Goal: Task Accomplishment & Management: Manage account settings

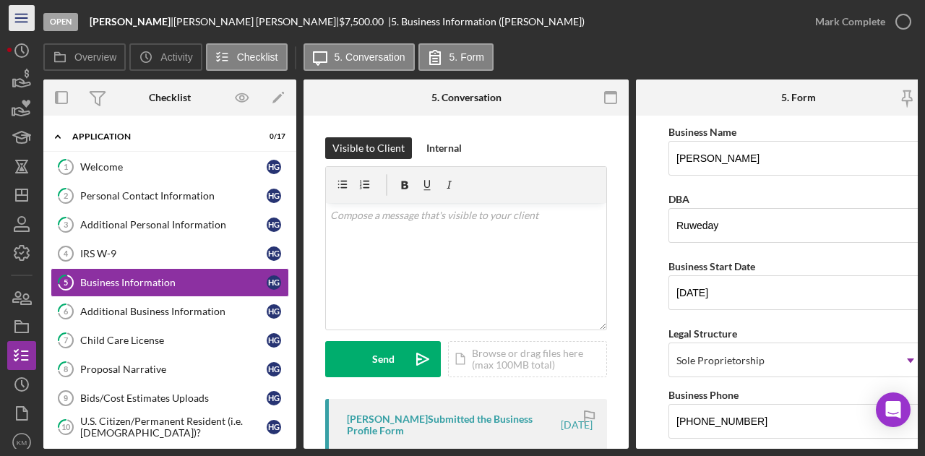
click at [20, 18] on line "button" at bounding box center [21, 18] width 12 height 0
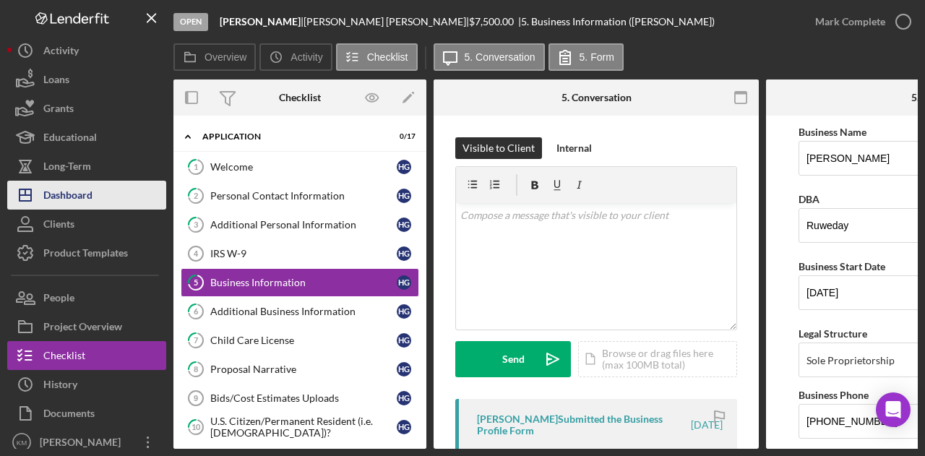
click at [69, 192] on div "Dashboard" at bounding box center [67, 197] width 49 height 33
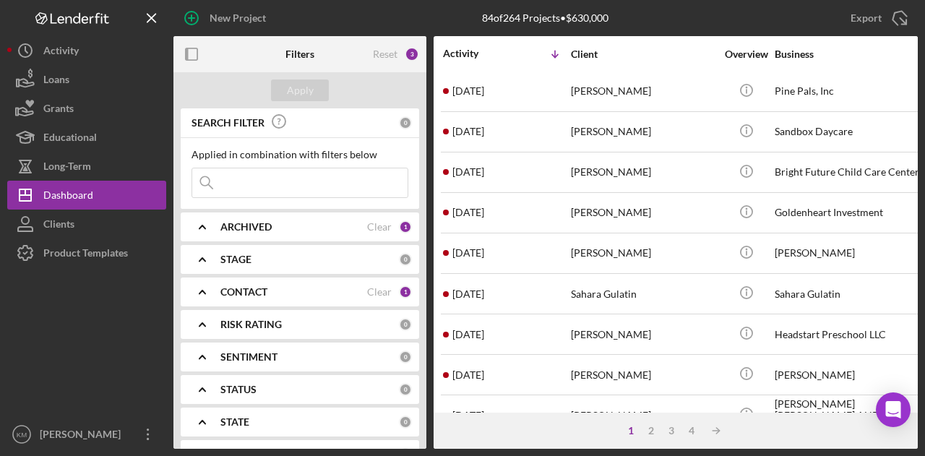
scroll to position [680, 0]
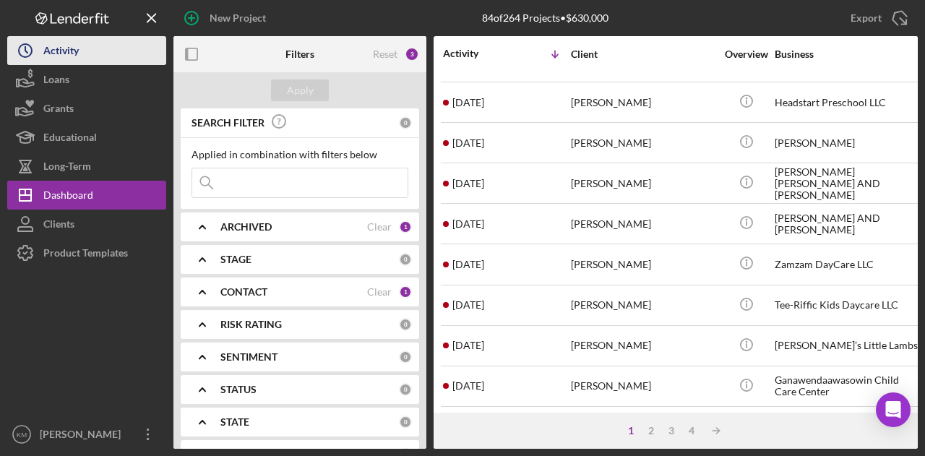
click at [43, 44] on div "Activity" at bounding box center [60, 52] width 35 height 33
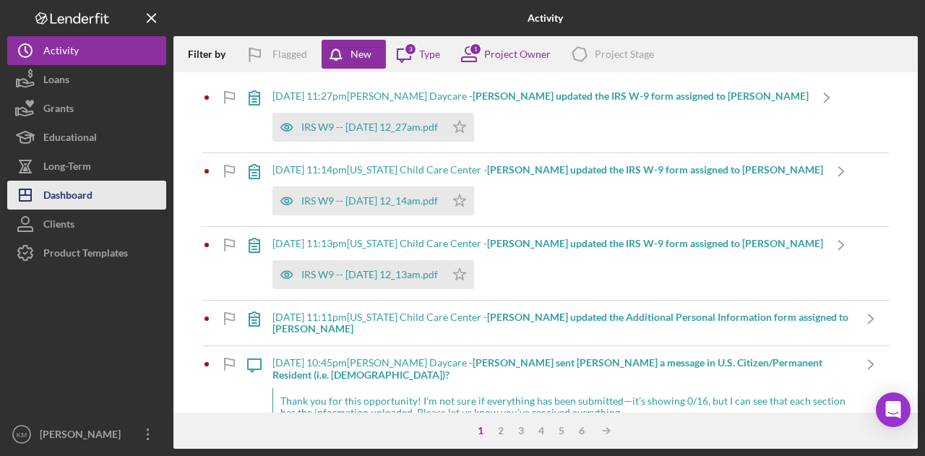
click at [94, 196] on button "Icon/Dashboard Dashboard" at bounding box center [86, 195] width 159 height 29
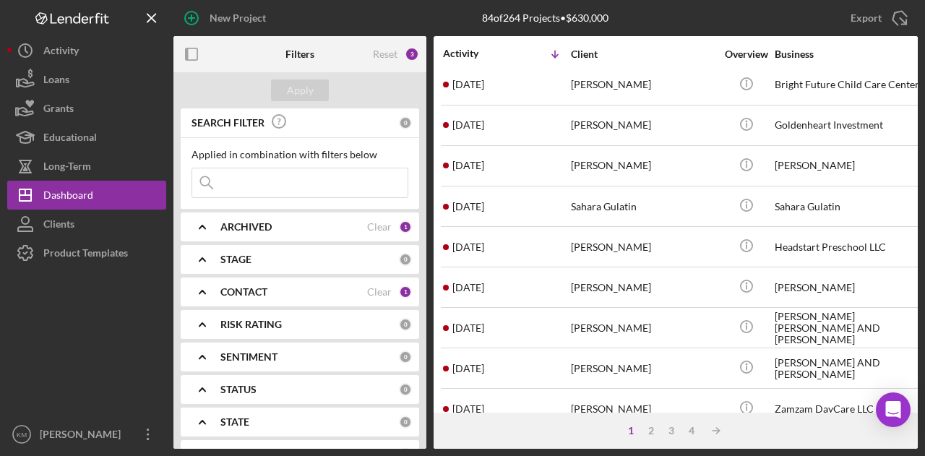
scroll to position [680, 0]
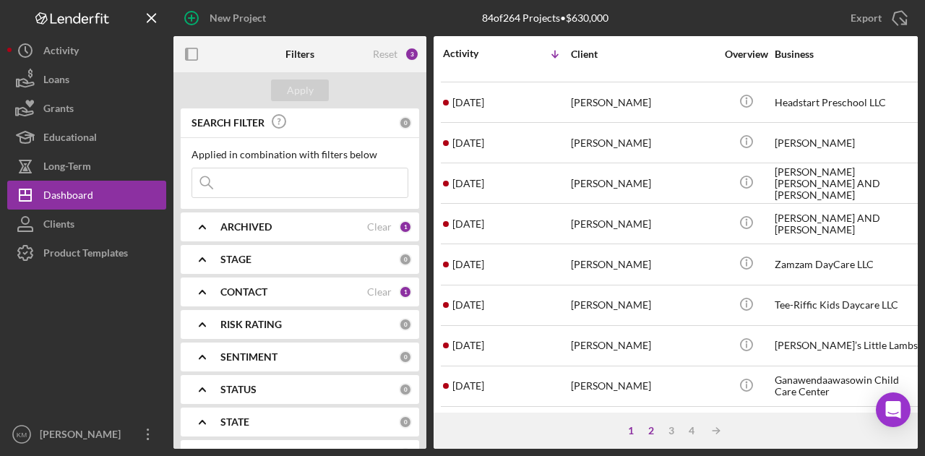
click at [644, 429] on div "2" at bounding box center [651, 431] width 20 height 12
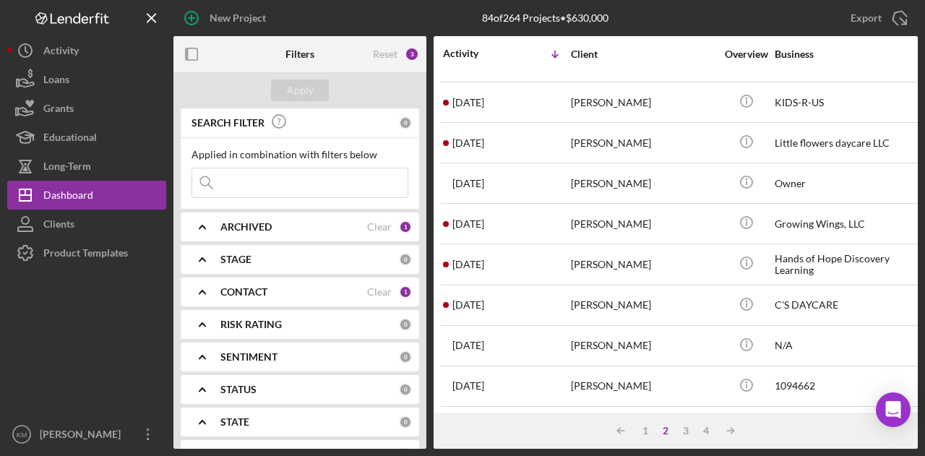
click at [282, 187] on input at bounding box center [299, 182] width 215 height 29
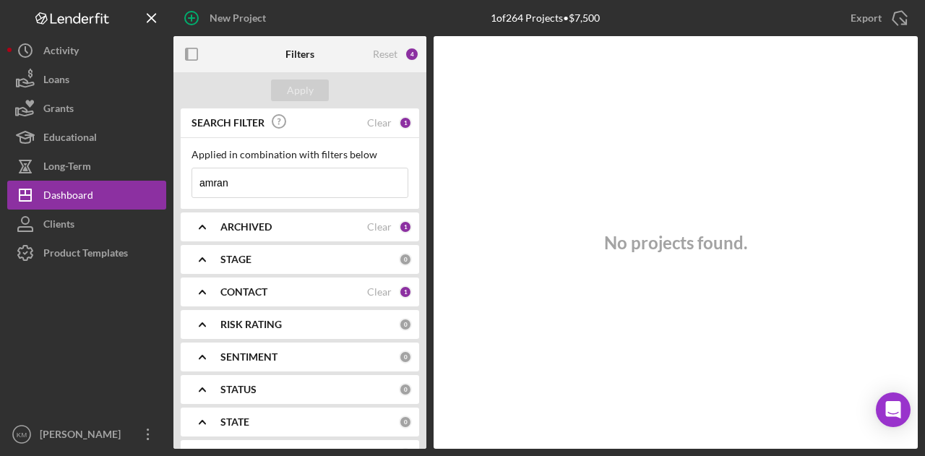
click at [357, 192] on input "amran" at bounding box center [299, 182] width 215 height 29
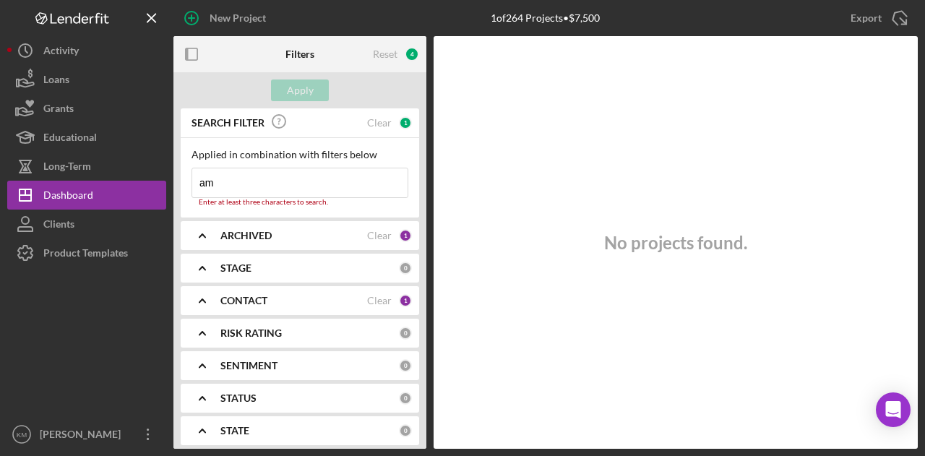
type input "a"
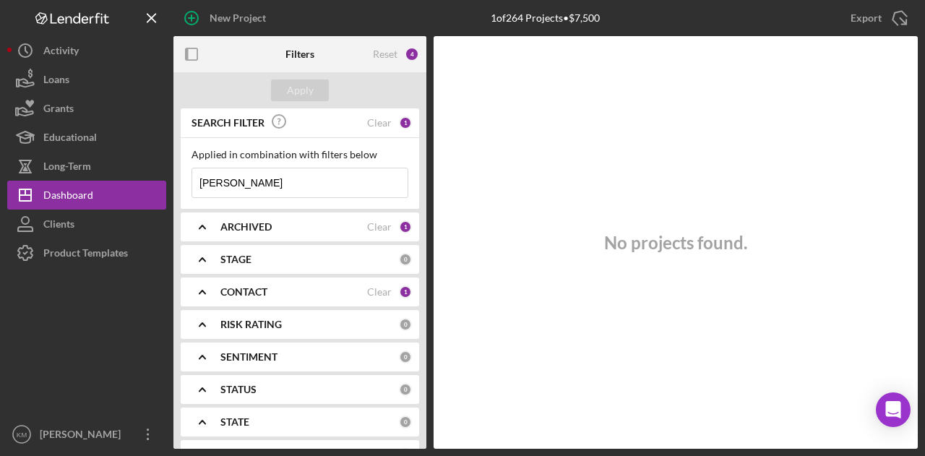
click at [356, 194] on input "[PERSON_NAME]" at bounding box center [299, 182] width 215 height 29
type input "[PERSON_NAME]"
click at [356, 194] on input "[PERSON_NAME]" at bounding box center [299, 182] width 215 height 29
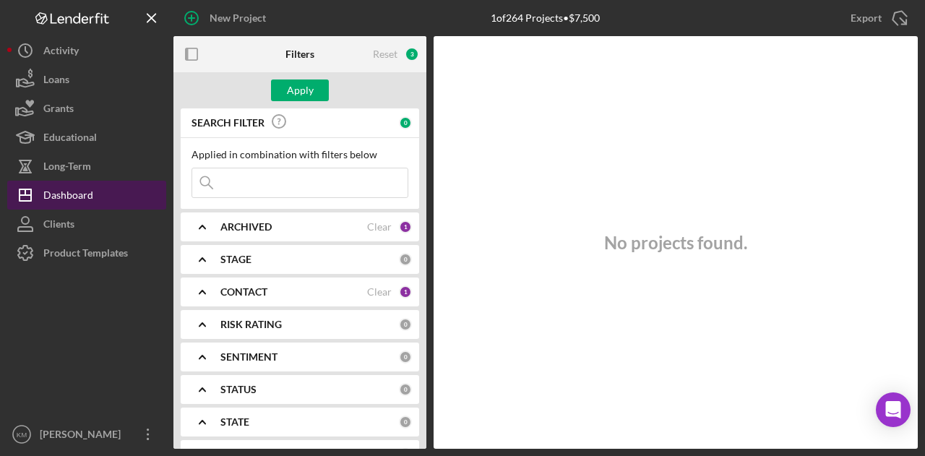
click at [155, 182] on button "Icon/Dashboard Dashboard" at bounding box center [86, 195] width 159 height 29
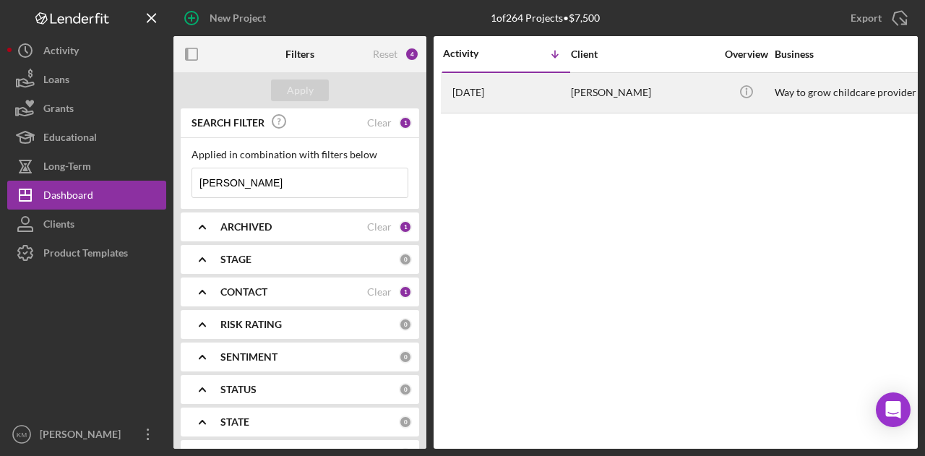
click at [561, 98] on div "1 month ago Amran Mohomed" at bounding box center [506, 93] width 127 height 38
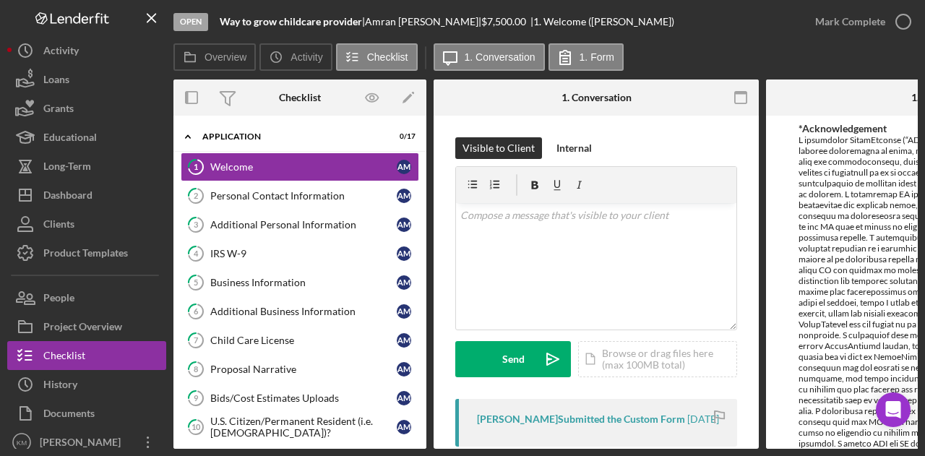
scroll to position [163, 0]
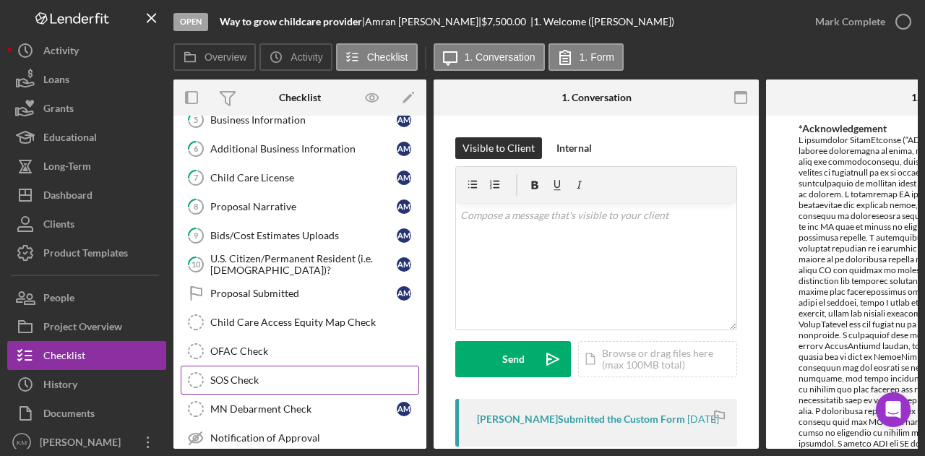
click at [350, 366] on link "SOS Check SOS Check" at bounding box center [300, 380] width 239 height 29
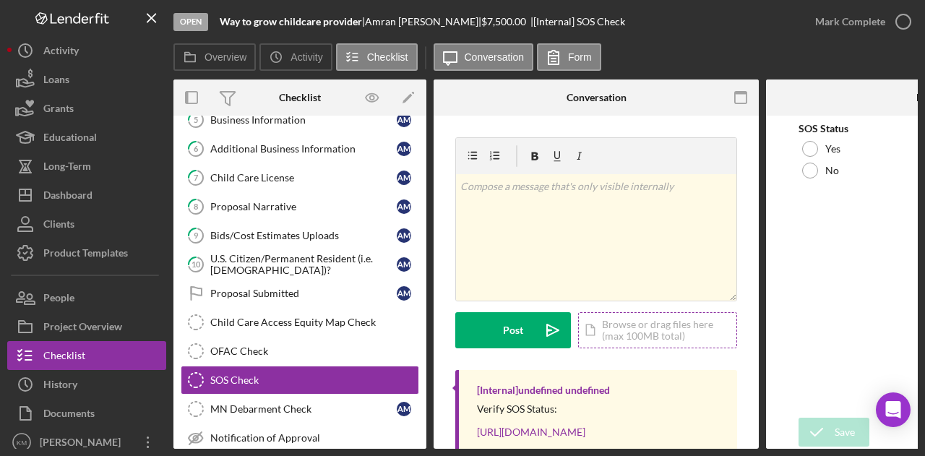
click at [649, 338] on div "Icon/Document Browse or drag files here (max 100MB total) Tap to choose files o…" at bounding box center [657, 330] width 159 height 36
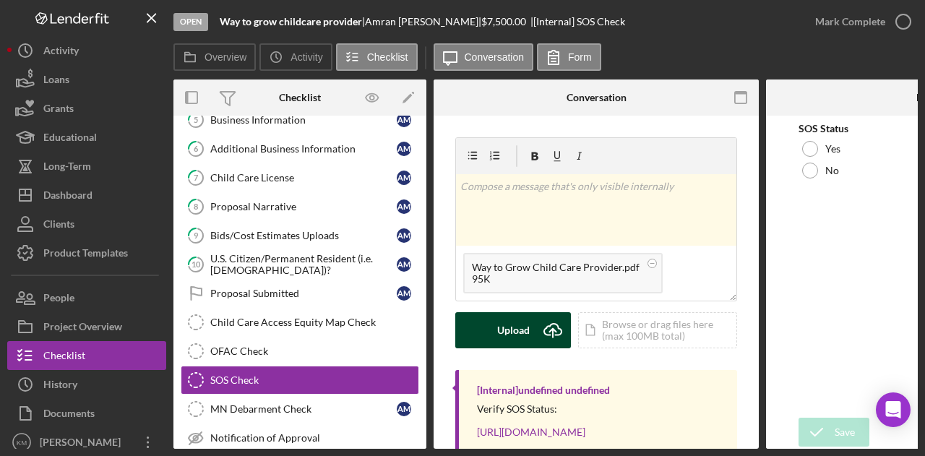
click at [538, 332] on icon "Icon/Upload" at bounding box center [553, 330] width 36 height 36
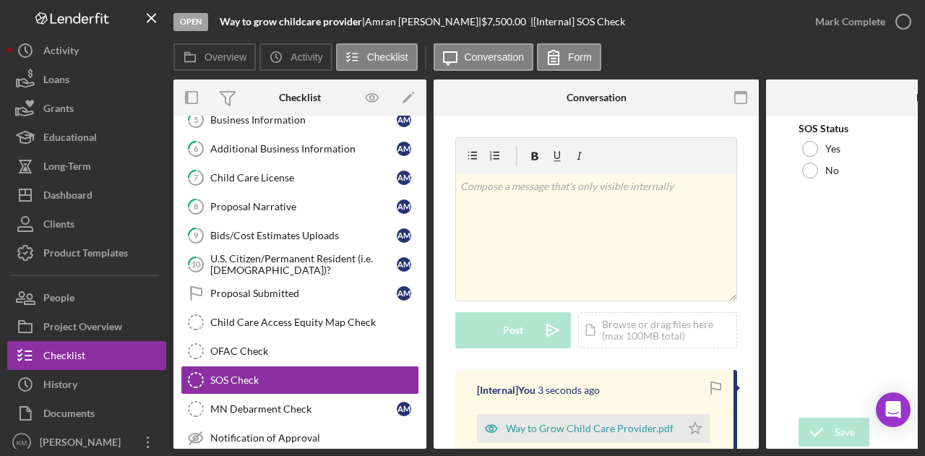
scroll to position [105, 0]
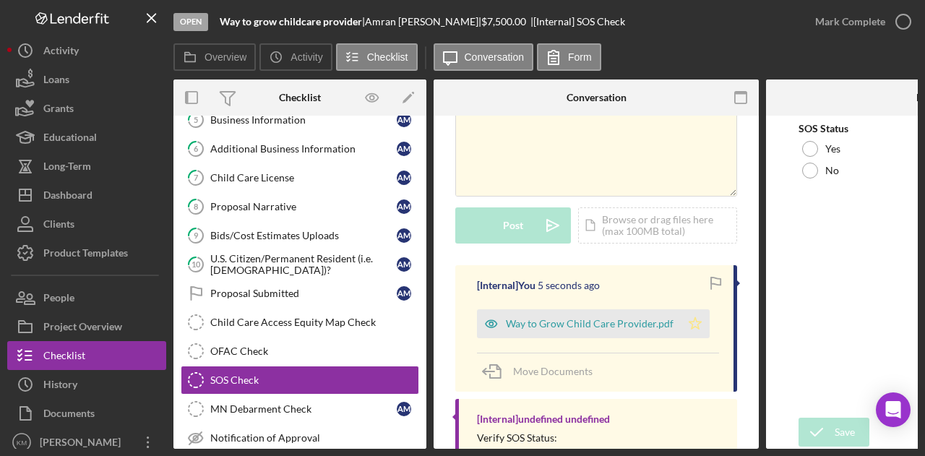
click at [693, 329] on icon "Icon/Star" at bounding box center [695, 323] width 29 height 29
click at [803, 146] on div at bounding box center [810, 149] width 16 height 16
click at [848, 438] on div "Save" at bounding box center [845, 432] width 20 height 29
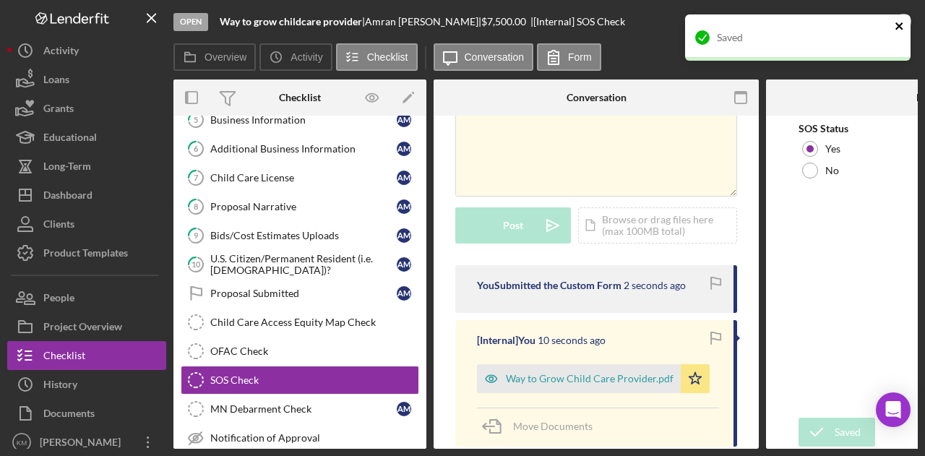
click at [899, 22] on icon "close" at bounding box center [900, 26] width 10 height 12
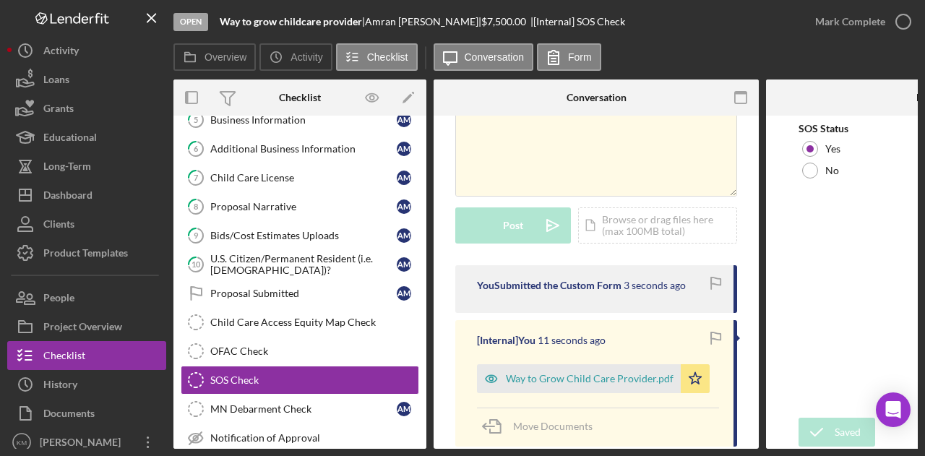
click at [899, 22] on div "Open Way to grow childcare provider | Amran Mohomed | $7,500.00 | [Internal] SO…" at bounding box center [462, 228] width 925 height 456
click at [0, 0] on icon "button" at bounding box center [0, 0] width 0 height 0
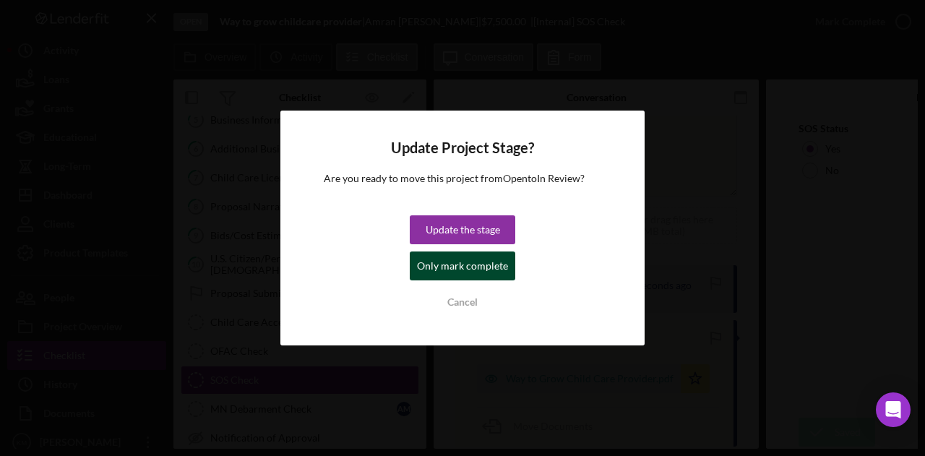
click at [470, 267] on div "Only mark complete" at bounding box center [462, 266] width 91 height 29
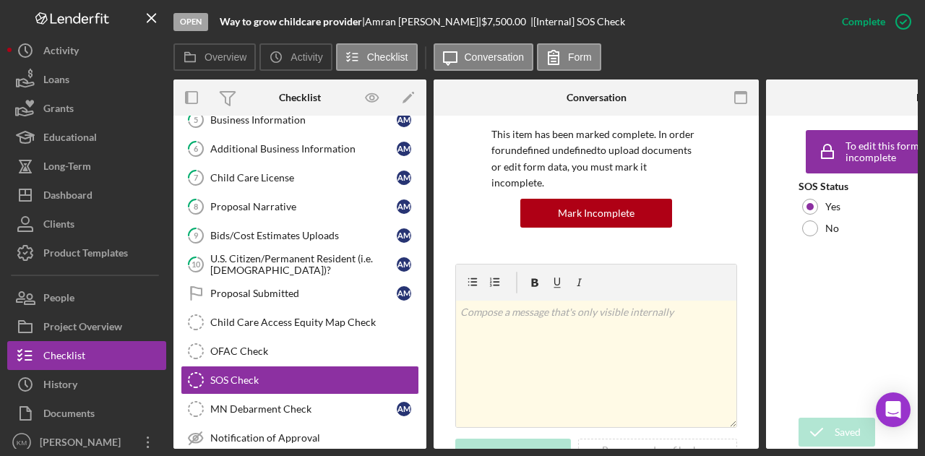
scroll to position [320, 0]
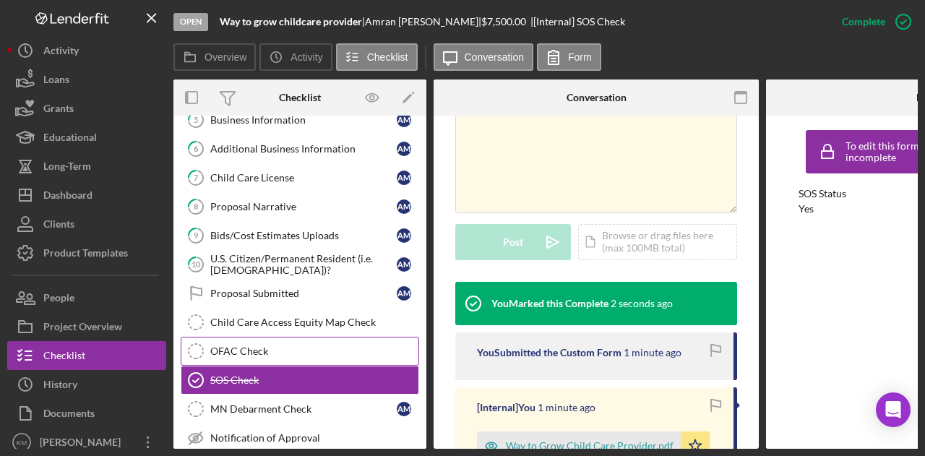
click at [331, 348] on div "OFAC Check" at bounding box center [314, 352] width 208 height 12
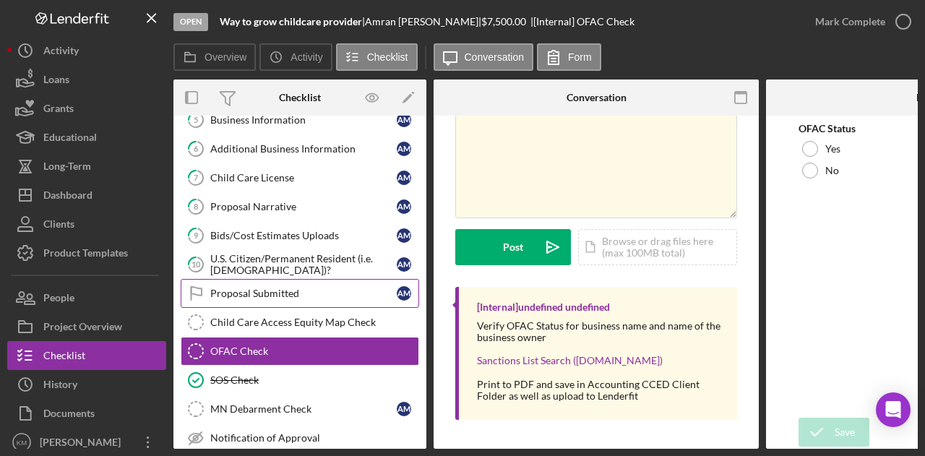
scroll to position [33, 0]
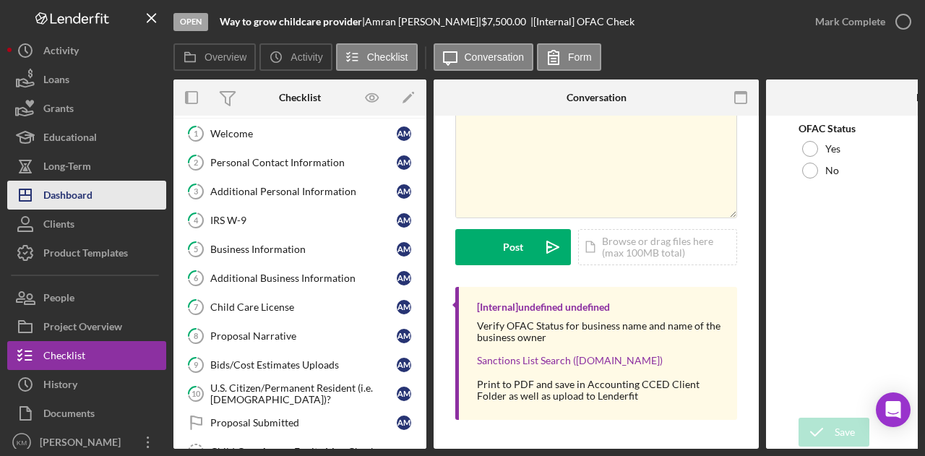
click at [72, 200] on div "Dashboard" at bounding box center [67, 197] width 49 height 33
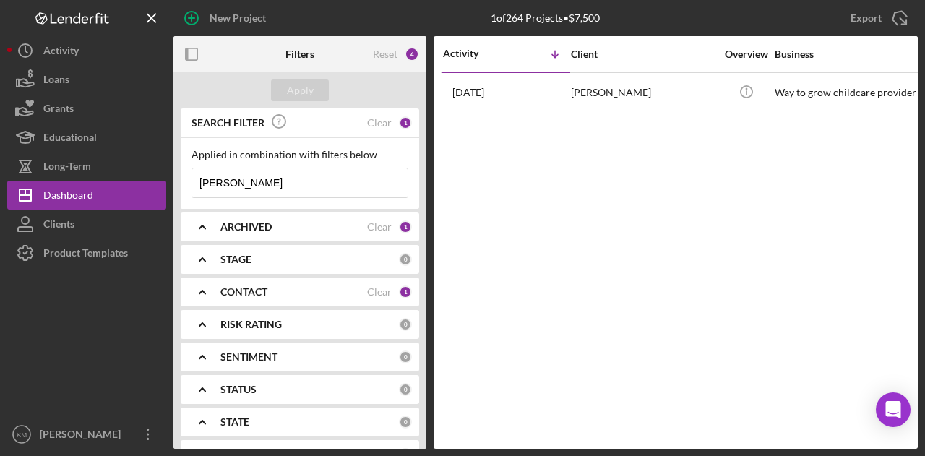
click at [278, 184] on input "[PERSON_NAME]" at bounding box center [299, 182] width 215 height 29
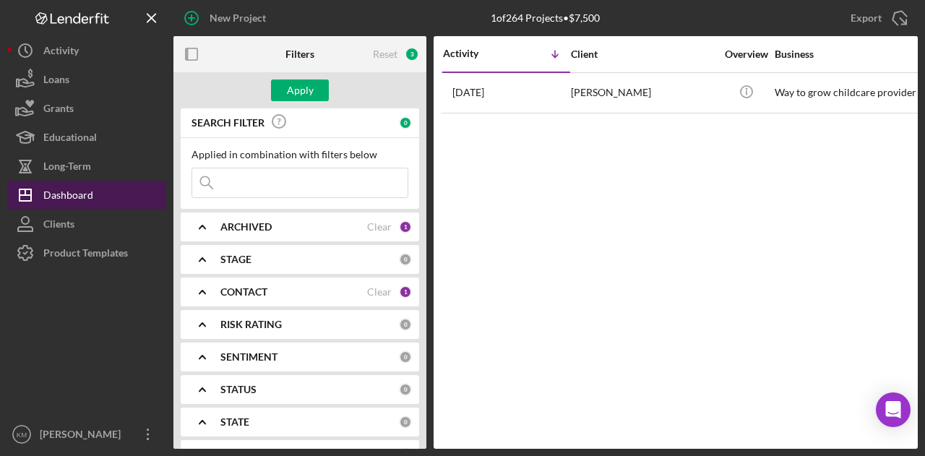
click at [114, 183] on button "Icon/Dashboard Dashboard" at bounding box center [86, 195] width 159 height 29
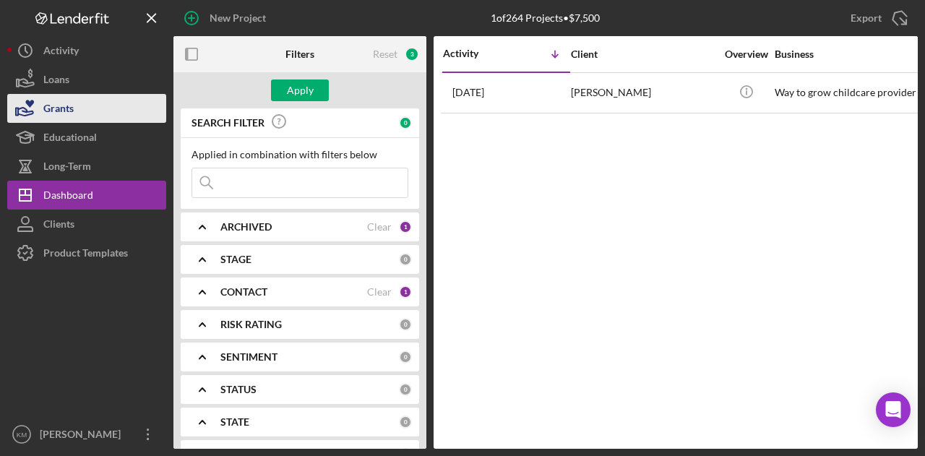
click at [90, 103] on button "Grants" at bounding box center [86, 108] width 159 height 29
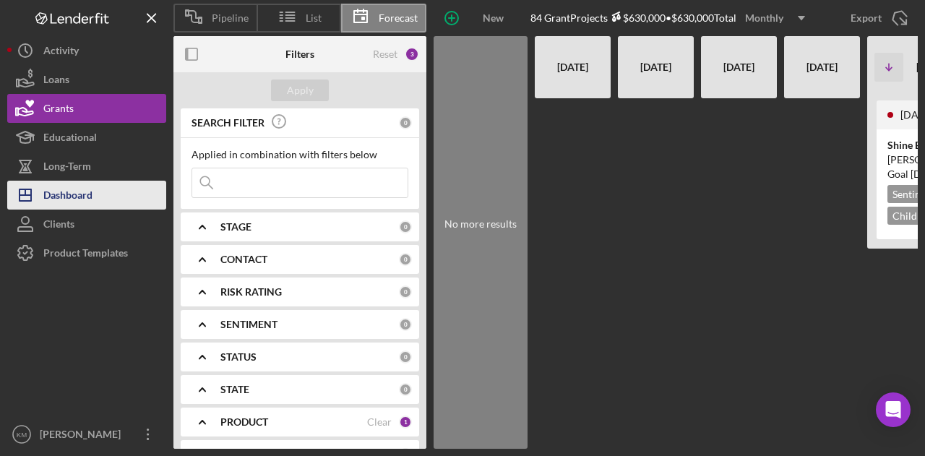
click at [80, 190] on div "Dashboard" at bounding box center [67, 197] width 49 height 33
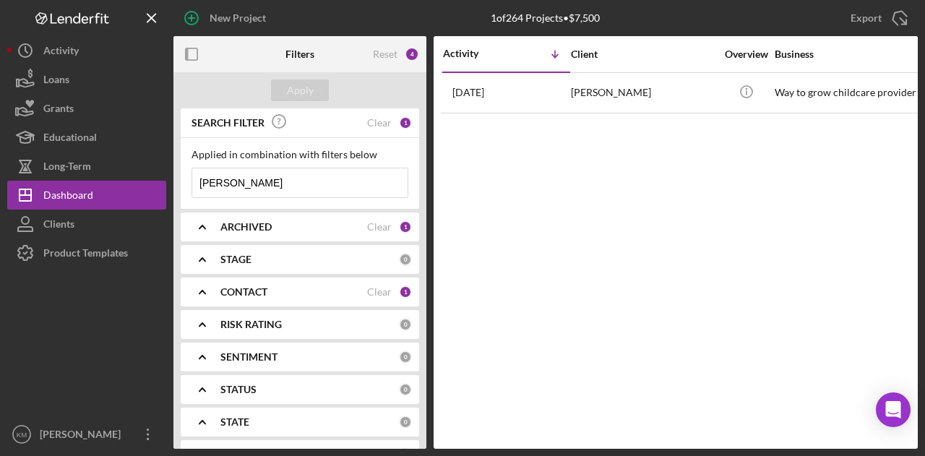
click at [243, 185] on input "[PERSON_NAME]" at bounding box center [299, 182] width 215 height 29
click at [303, 79] on div "Apply" at bounding box center [300, 90] width 253 height 36
click at [265, 287] on b "CONTACT" at bounding box center [244, 292] width 47 height 12
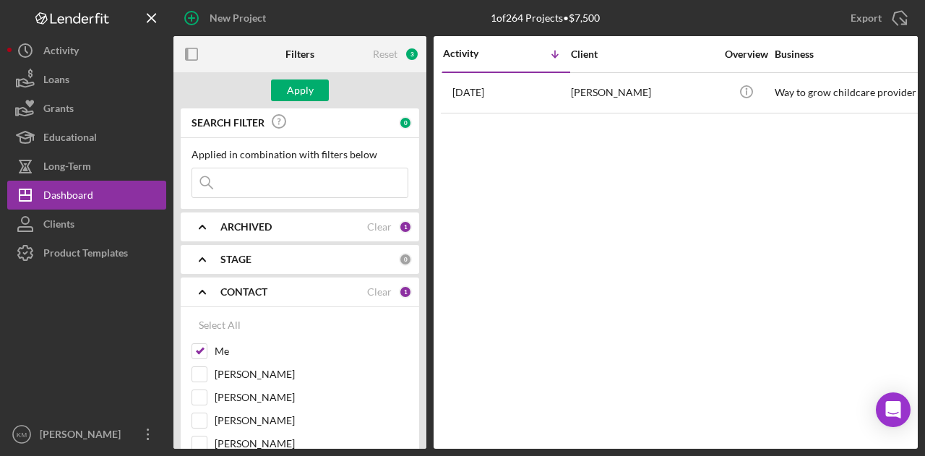
click at [281, 233] on div "ARCHIVED Clear 1" at bounding box center [317, 227] width 192 height 29
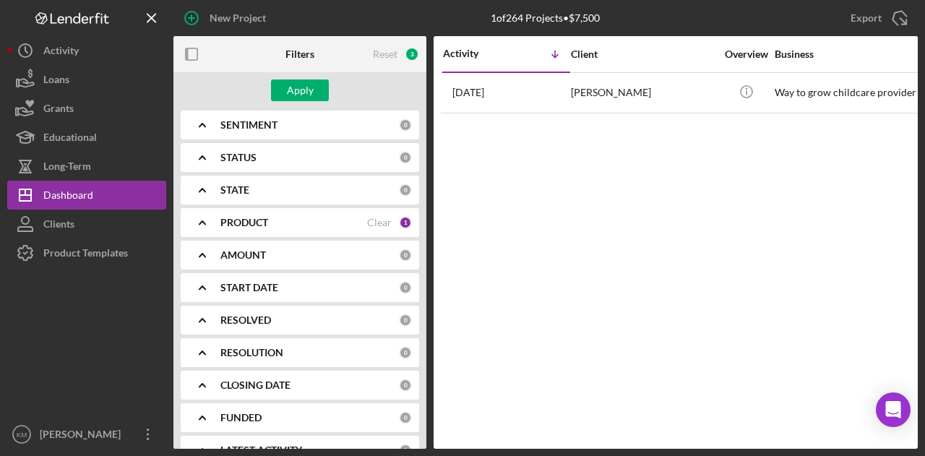
scroll to position [715, 0]
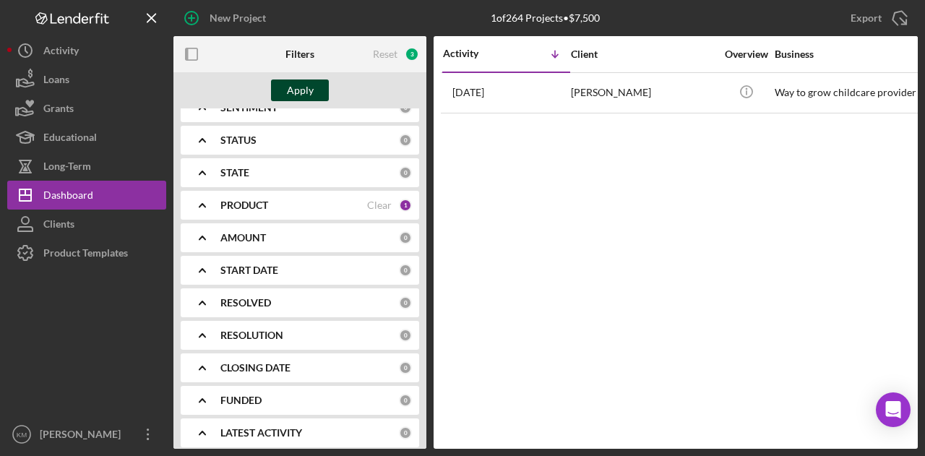
click at [297, 88] on div "Apply" at bounding box center [300, 91] width 27 height 22
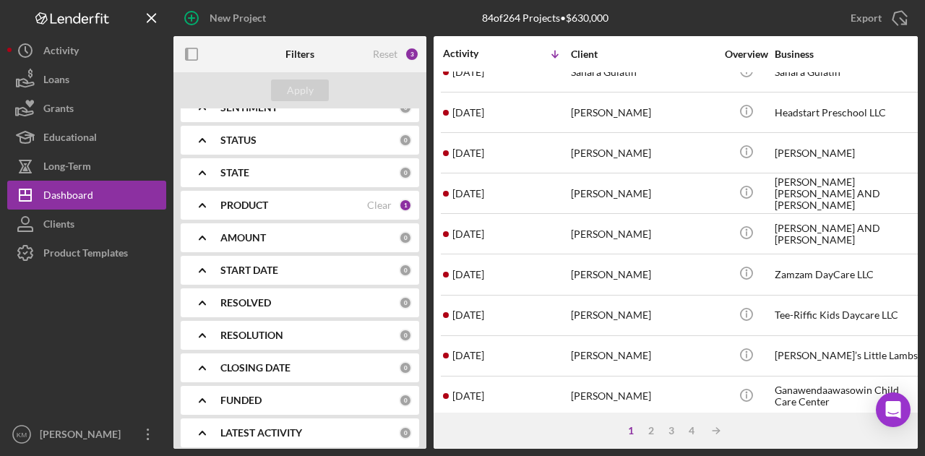
scroll to position [680, 0]
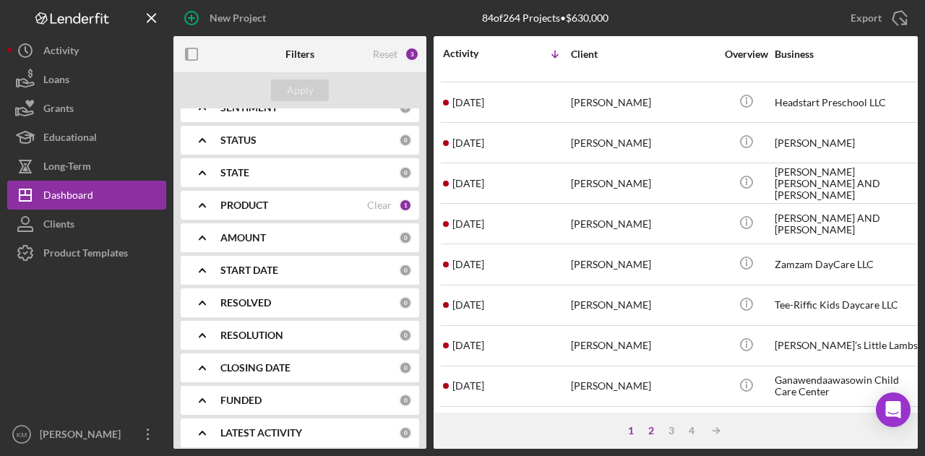
click at [654, 437] on div "2" at bounding box center [651, 431] width 20 height 12
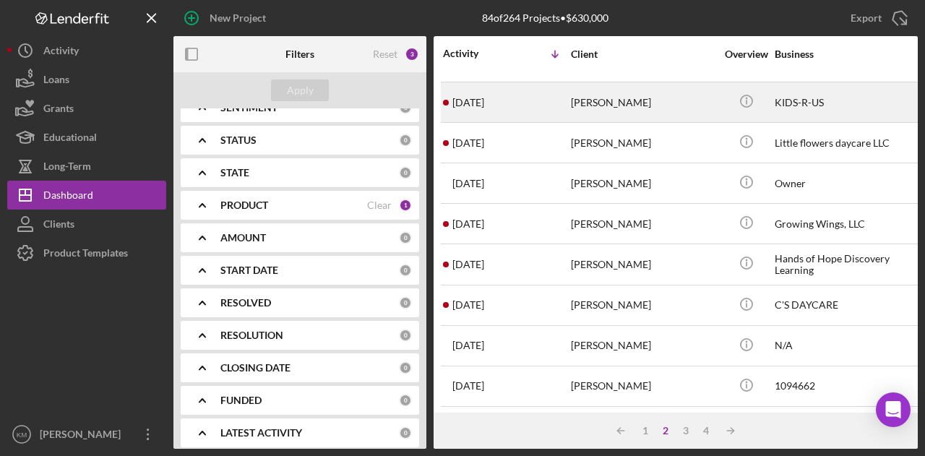
click at [615, 90] on div "[PERSON_NAME]" at bounding box center [643, 102] width 145 height 38
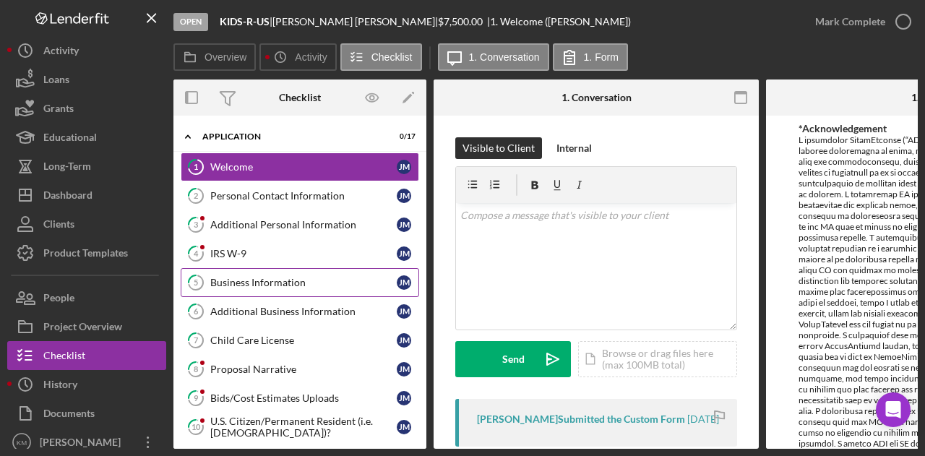
click at [291, 277] on div "Business Information" at bounding box center [303, 283] width 187 height 12
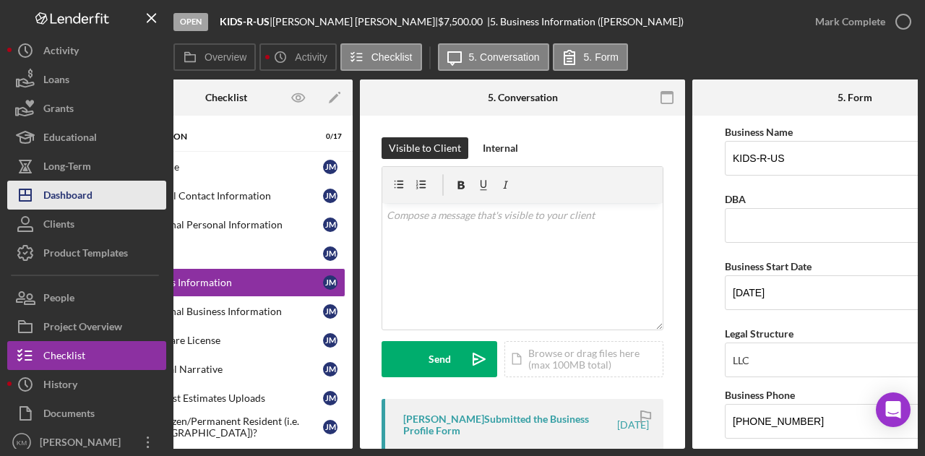
click at [81, 187] on div "Dashboard" at bounding box center [67, 197] width 49 height 33
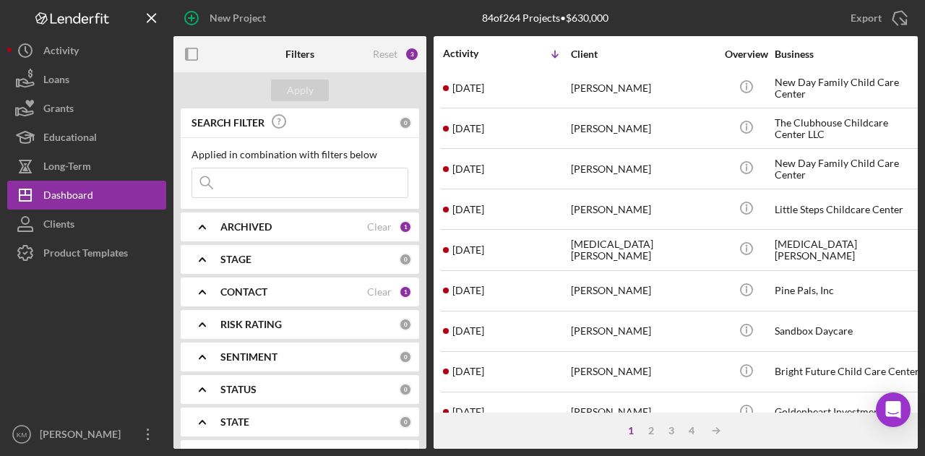
scroll to position [253, 0]
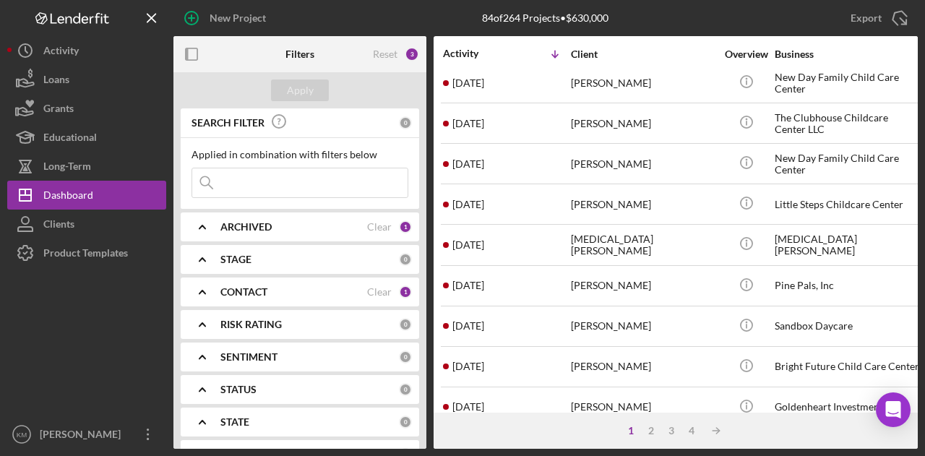
click at [315, 184] on input at bounding box center [299, 182] width 215 height 29
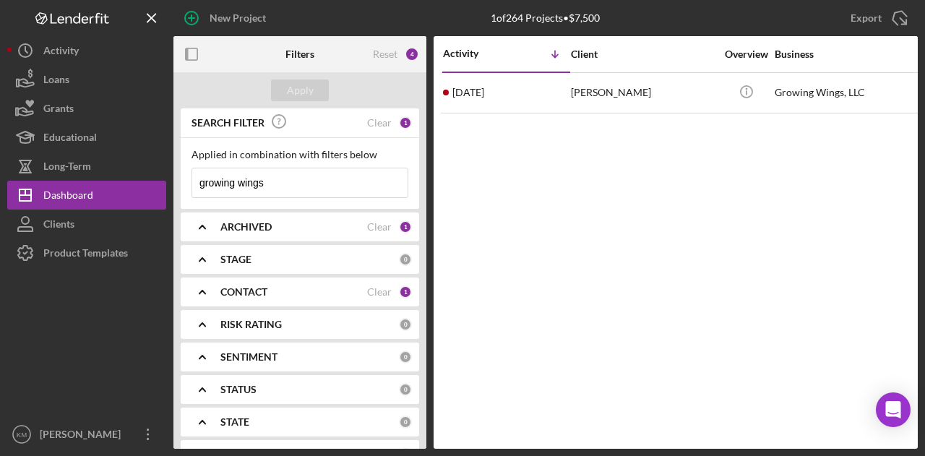
scroll to position [0, 0]
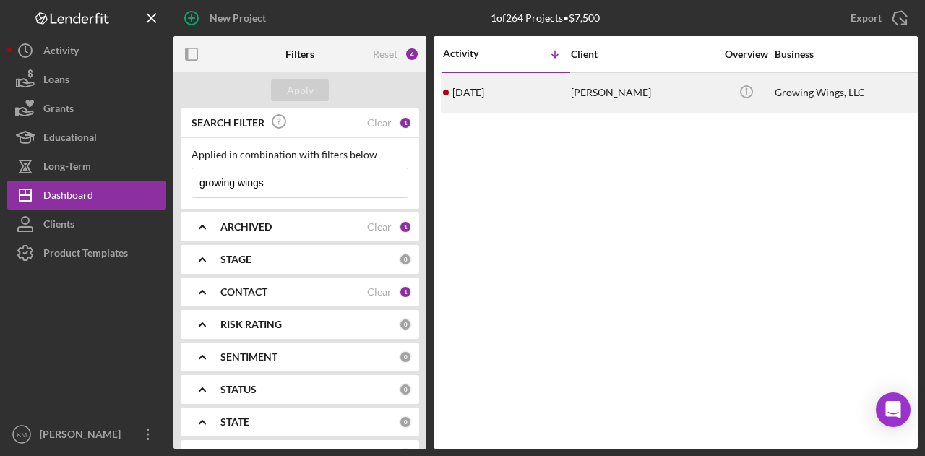
type input "growing wings"
click at [610, 95] on div "[PERSON_NAME]" at bounding box center [643, 93] width 145 height 38
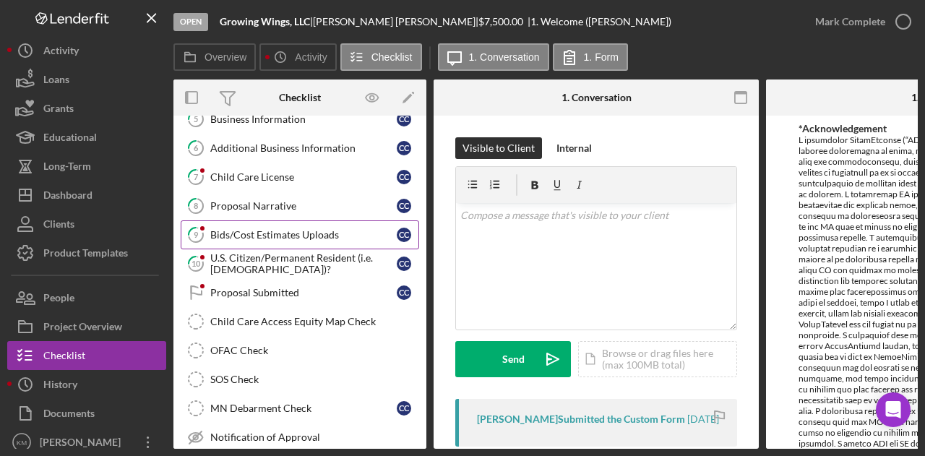
scroll to position [165, 0]
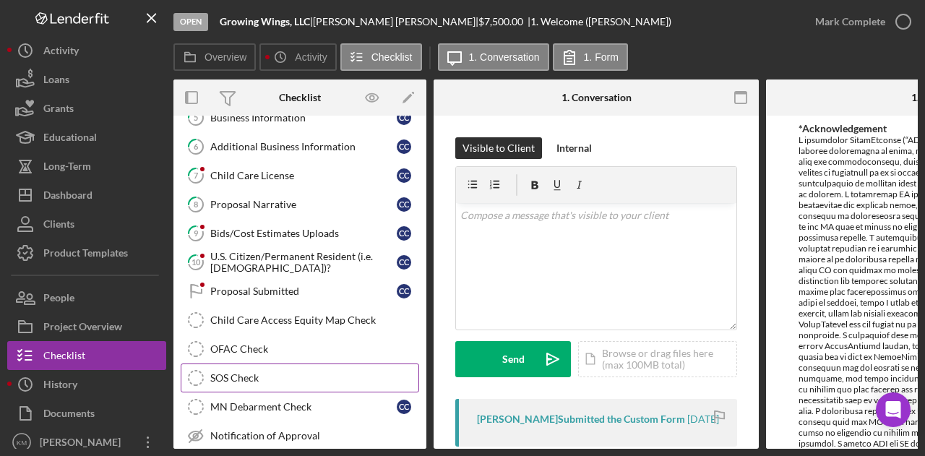
click at [328, 384] on link "SOS Check SOS Check" at bounding box center [300, 378] width 239 height 29
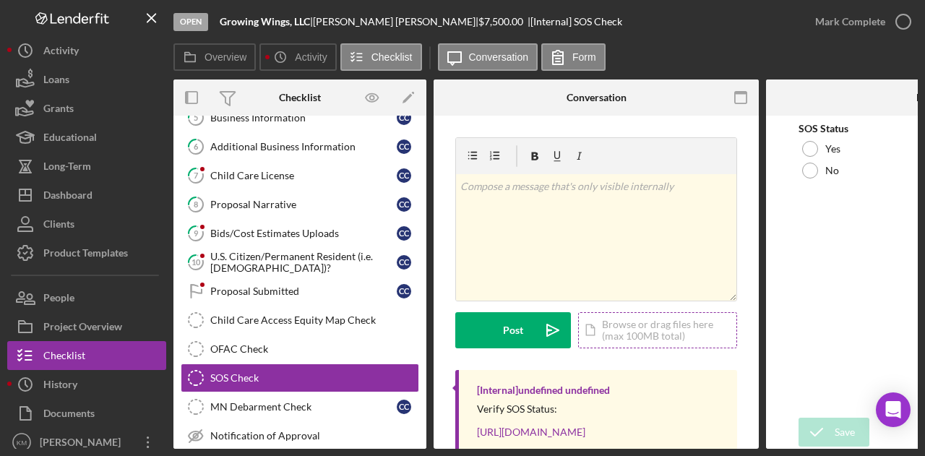
click at [646, 345] on div "Icon/Document Browse or drag files here (max 100MB total) Tap to choose files o…" at bounding box center [657, 330] width 159 height 36
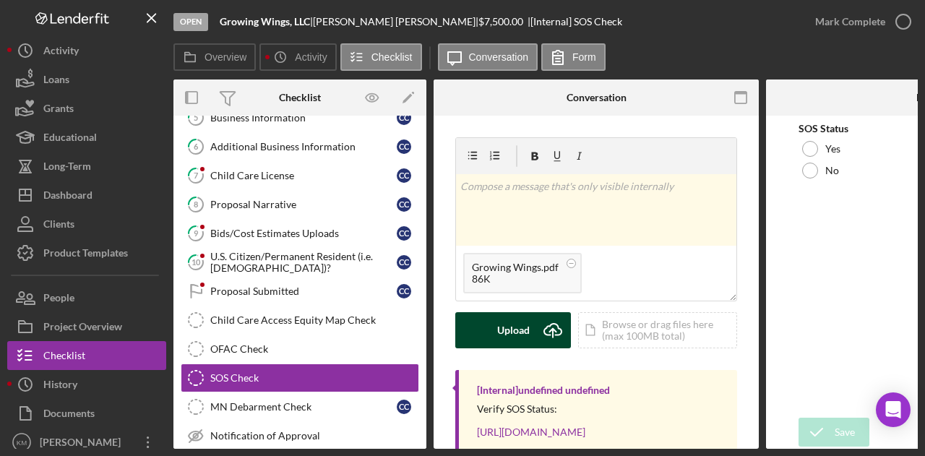
click at [518, 345] on div "Upload" at bounding box center [513, 330] width 33 height 36
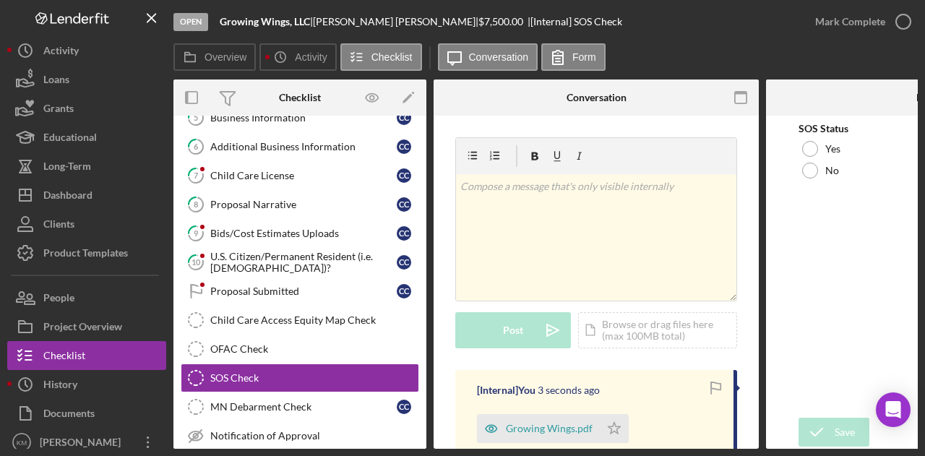
click at [821, 137] on div "SOS Status Yes No" at bounding box center [929, 152] width 260 height 59
click at [600, 420] on icon "Icon/Star" at bounding box center [614, 428] width 29 height 29
click at [813, 139] on div "Yes" at bounding box center [929, 149] width 260 height 22
click at [843, 431] on div "Save" at bounding box center [845, 432] width 20 height 29
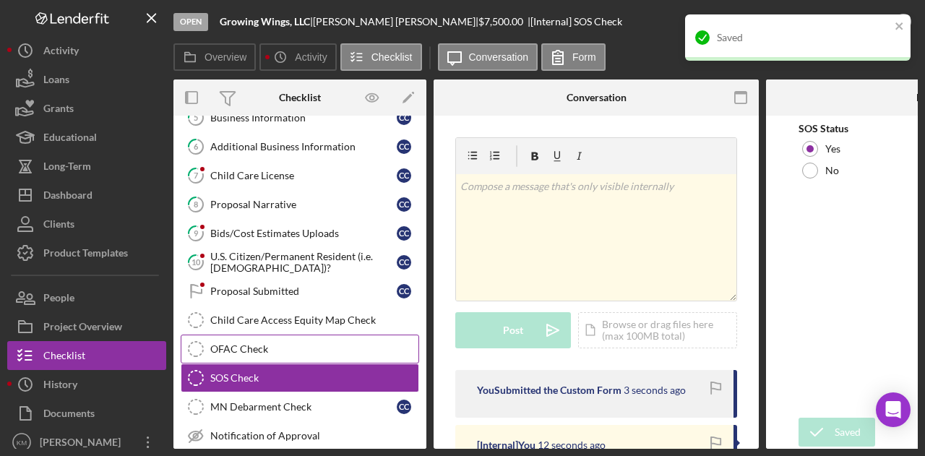
click at [265, 343] on div "OFAC Check" at bounding box center [314, 349] width 208 height 12
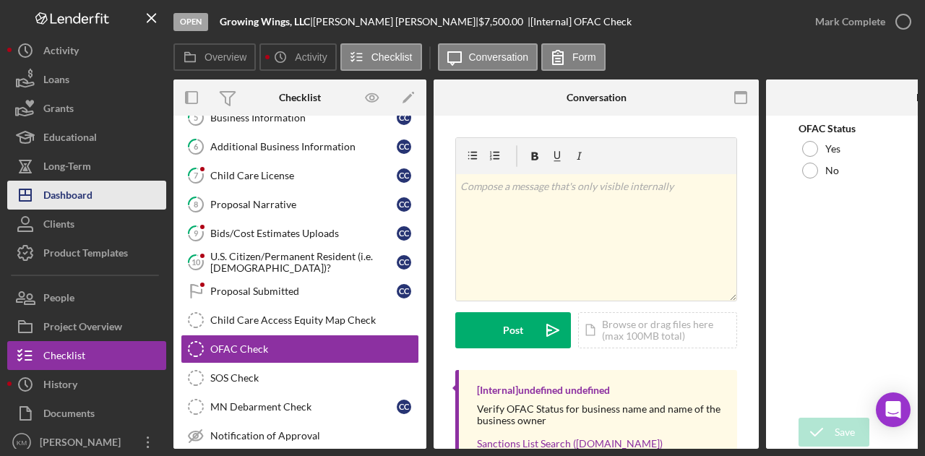
click at [56, 207] on div "Dashboard" at bounding box center [67, 197] width 49 height 33
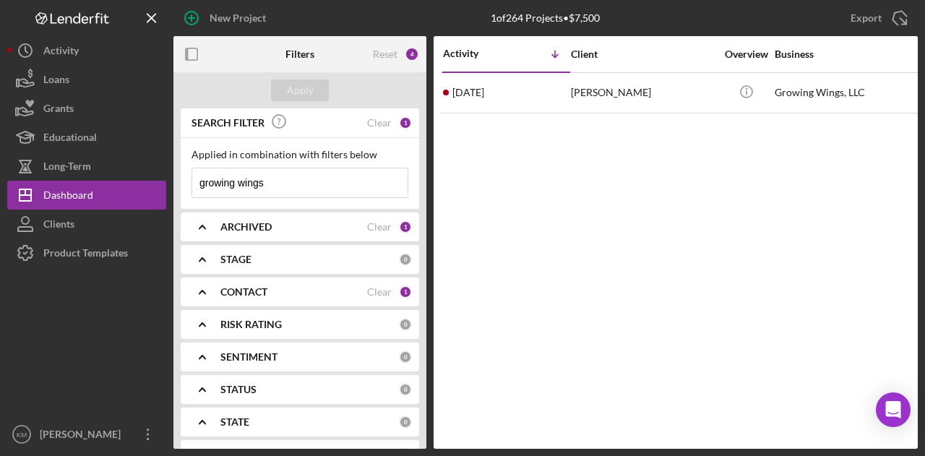
click at [348, 183] on input "growing wings" at bounding box center [299, 182] width 215 height 29
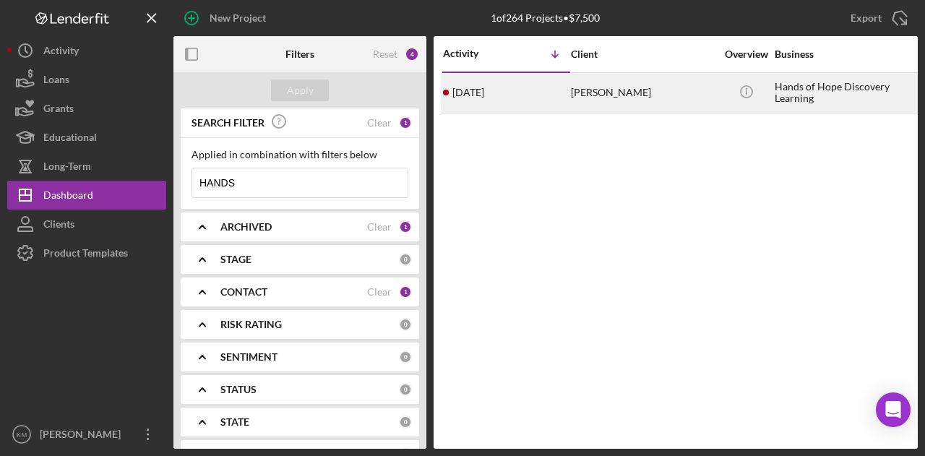
type input "HANDS"
click at [617, 80] on div "[PERSON_NAME]" at bounding box center [643, 93] width 145 height 38
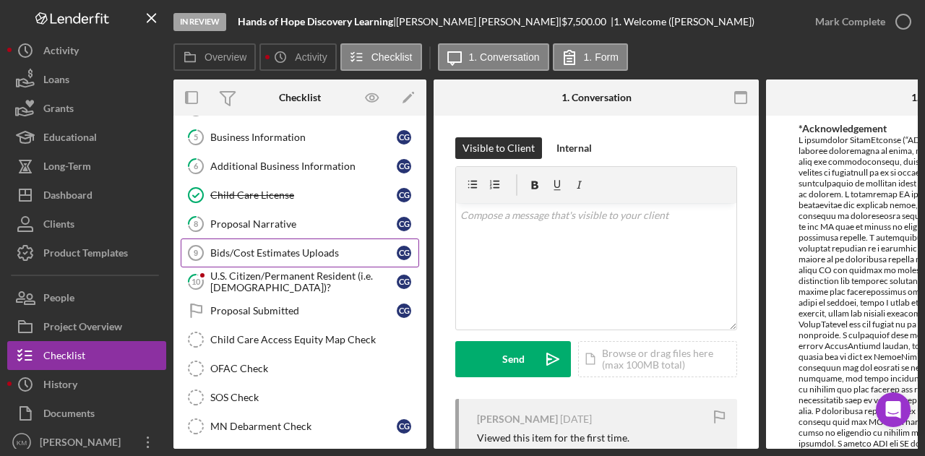
scroll to position [146, 0]
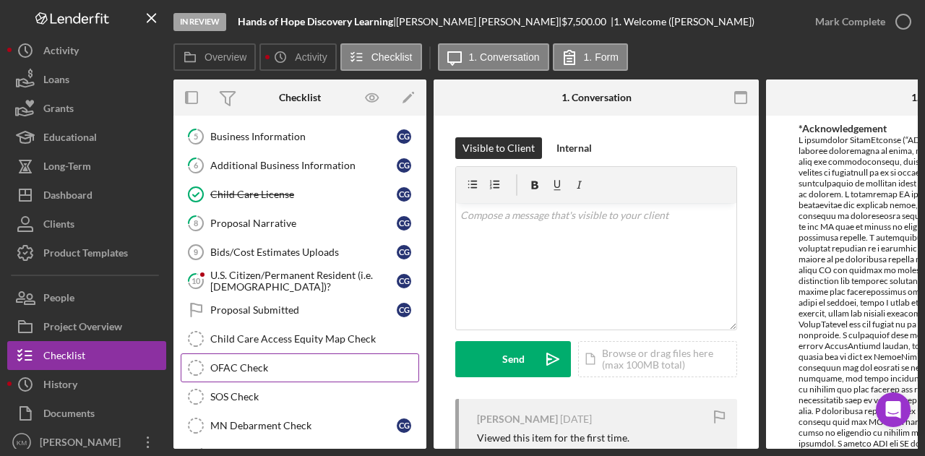
click at [278, 364] on div "OFAC Check" at bounding box center [314, 368] width 208 height 12
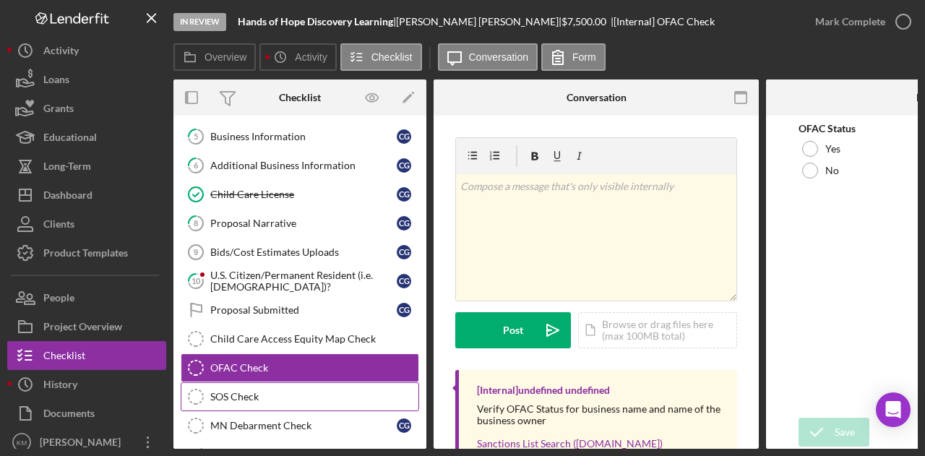
click at [278, 393] on div "SOS Check" at bounding box center [314, 397] width 208 height 12
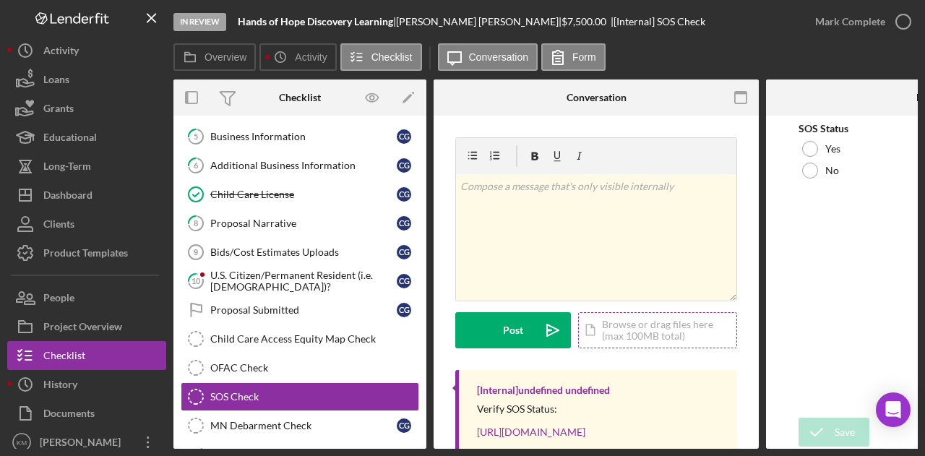
click at [632, 340] on div "Icon/Document Browse or drag files here (max 100MB total) Tap to choose files o…" at bounding box center [657, 330] width 159 height 36
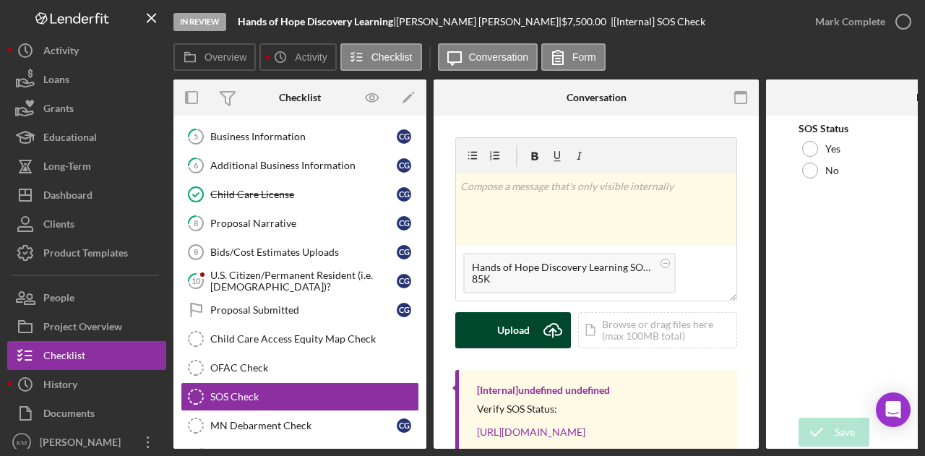
click at [492, 330] on button "Upload Icon/Upload" at bounding box center [513, 330] width 116 height 36
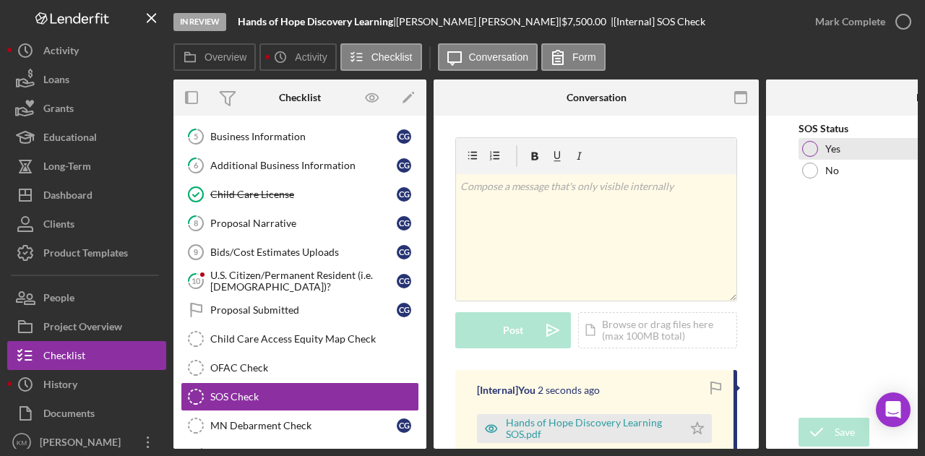
click at [809, 138] on div "Yes" at bounding box center [929, 149] width 260 height 22
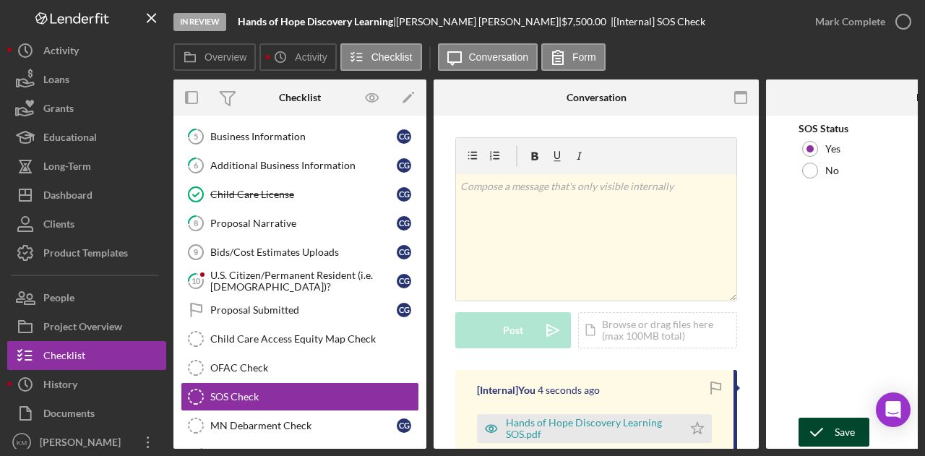
click at [818, 435] on icon "submit" at bounding box center [817, 432] width 36 height 36
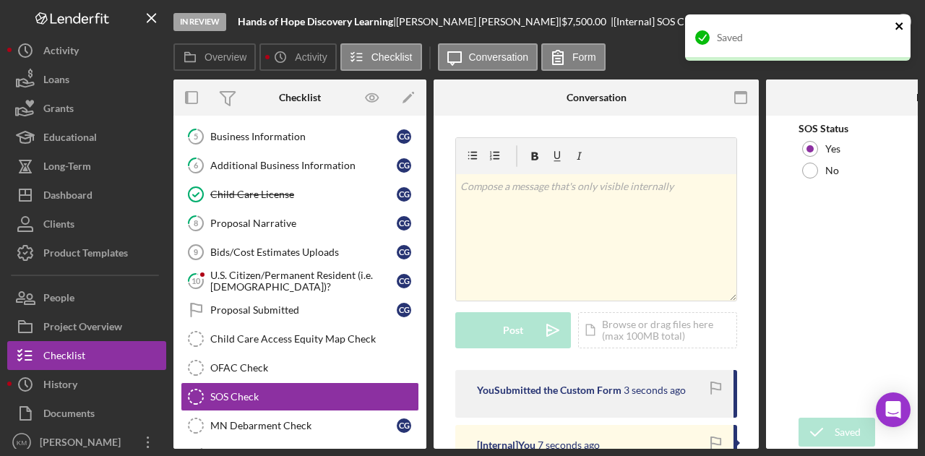
click at [896, 30] on icon "close" at bounding box center [900, 26] width 10 height 12
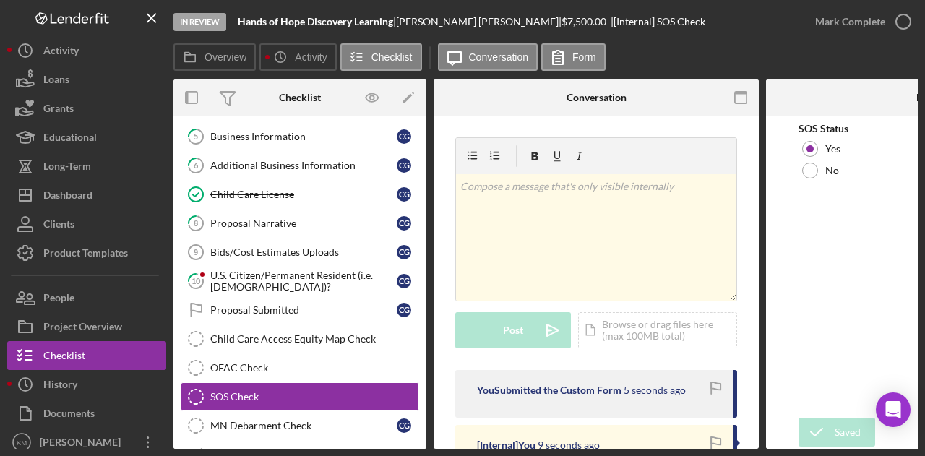
click at [0, 0] on icon "button" at bounding box center [0, 0] width 0 height 0
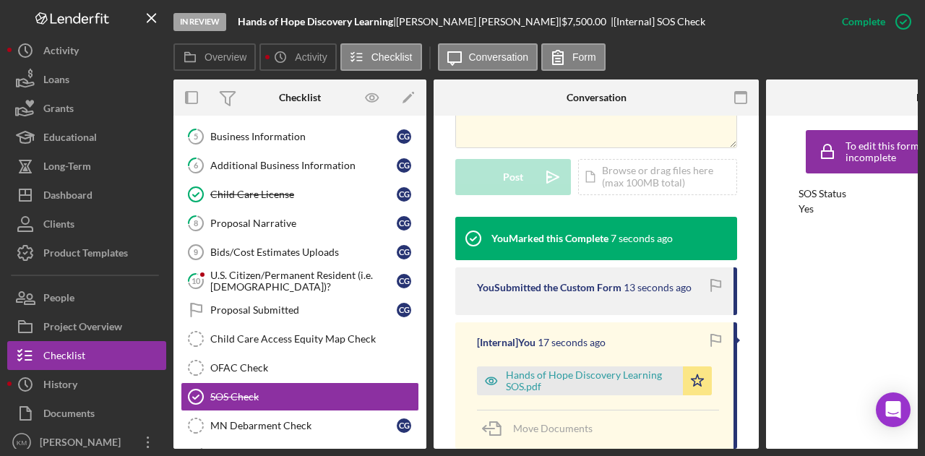
scroll to position [385, 0]
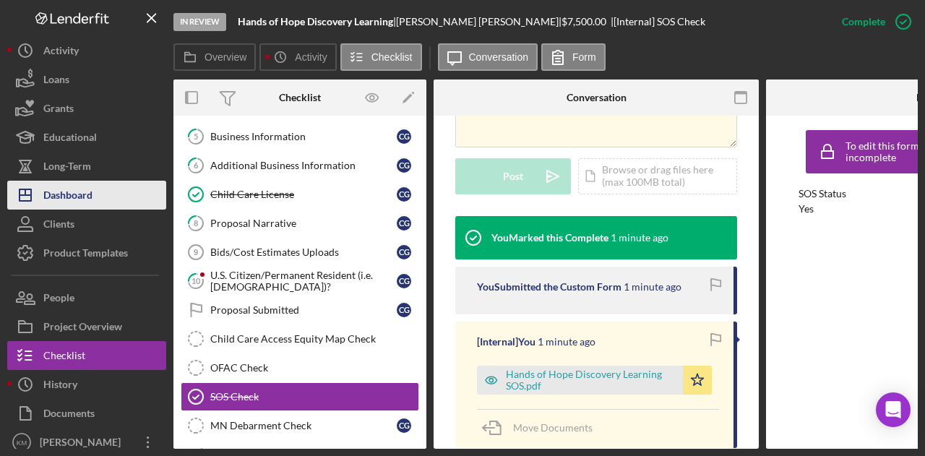
click at [100, 187] on button "Icon/Dashboard Dashboard" at bounding box center [86, 195] width 159 height 29
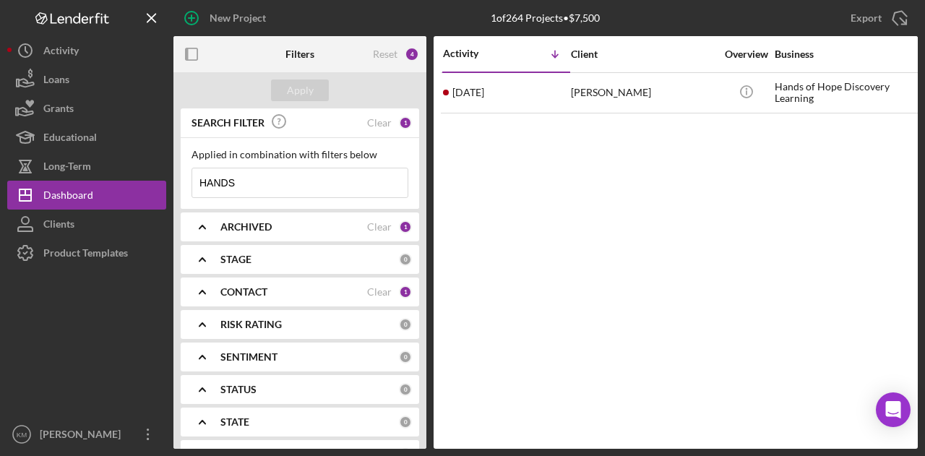
click at [270, 183] on input "HANDS" at bounding box center [299, 182] width 215 height 29
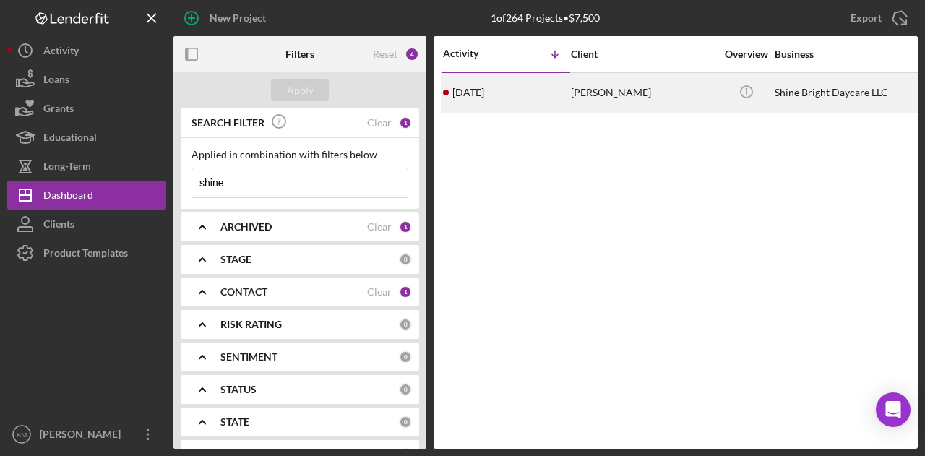
type input "shine"
click at [537, 76] on div "2 months ago Daryiane Brown" at bounding box center [506, 93] width 127 height 38
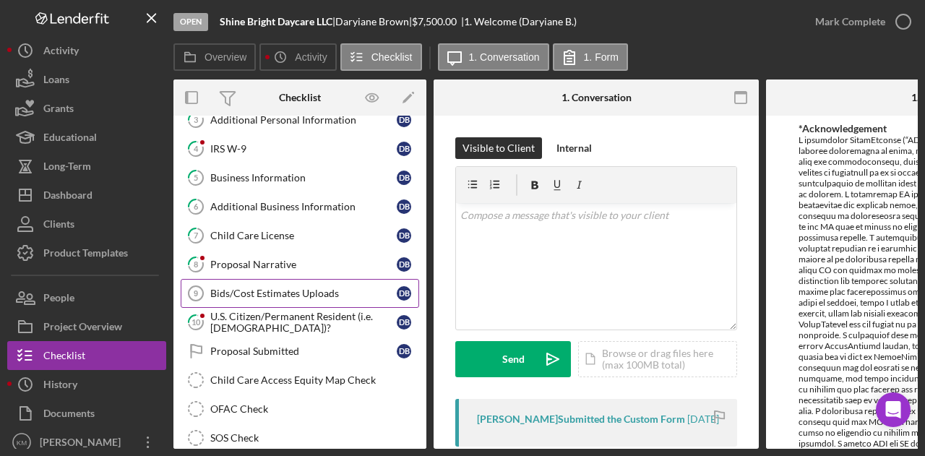
scroll to position [106, 0]
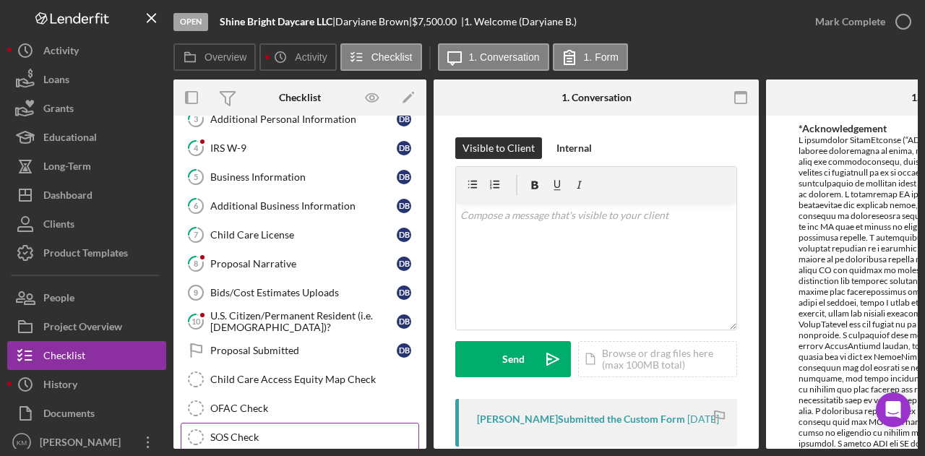
click at [320, 423] on link "SOS Check SOS Check" at bounding box center [300, 437] width 239 height 29
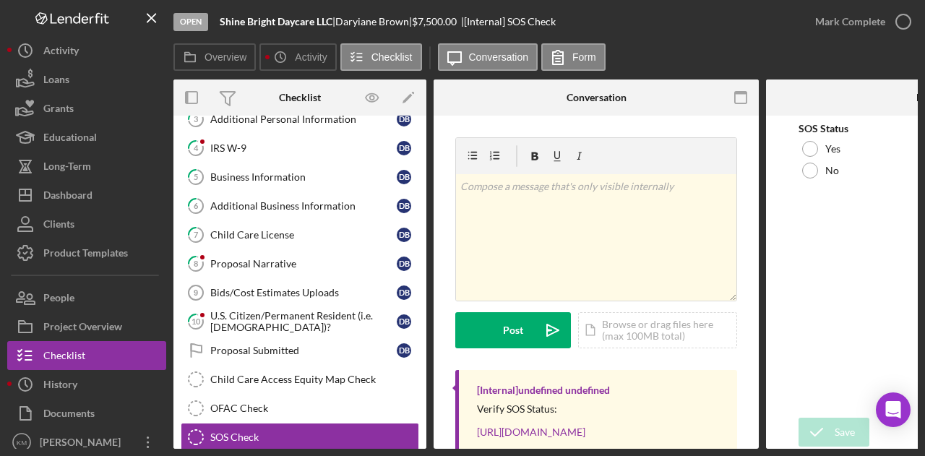
scroll to position [111, 0]
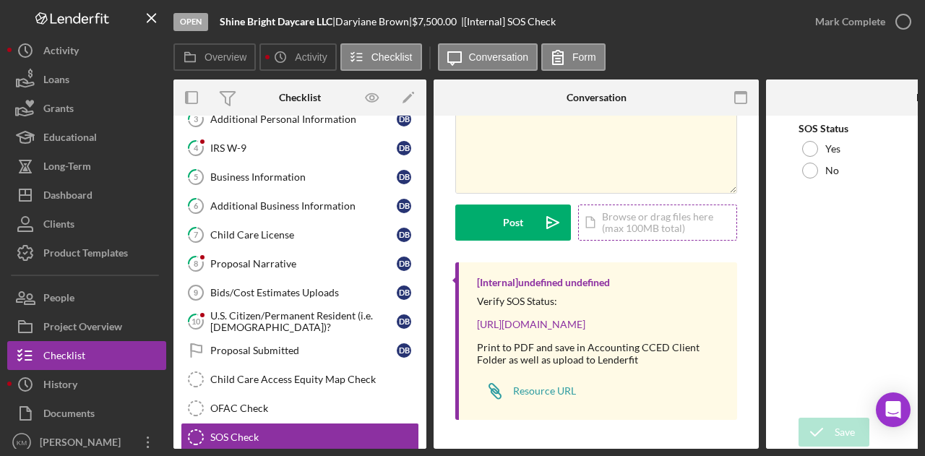
click at [611, 235] on div "Icon/Document Browse or drag files here (max 100MB total) Tap to choose files o…" at bounding box center [657, 223] width 159 height 36
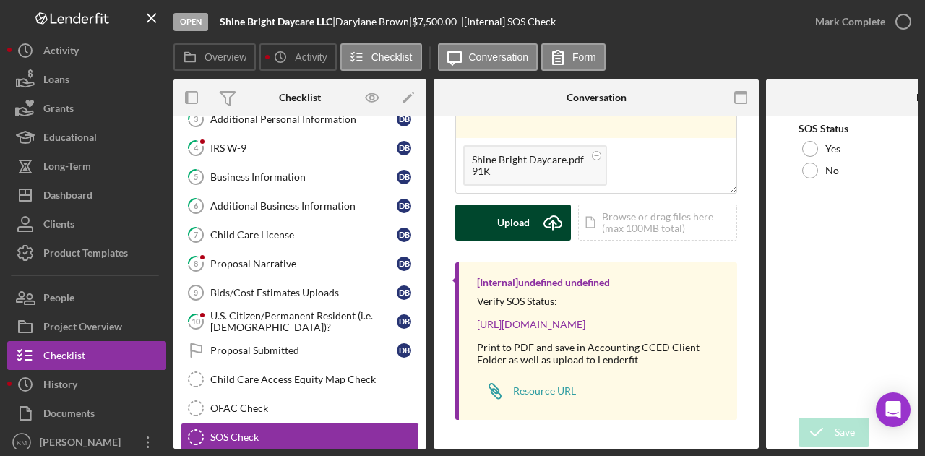
click at [506, 234] on div "Upload" at bounding box center [513, 223] width 33 height 36
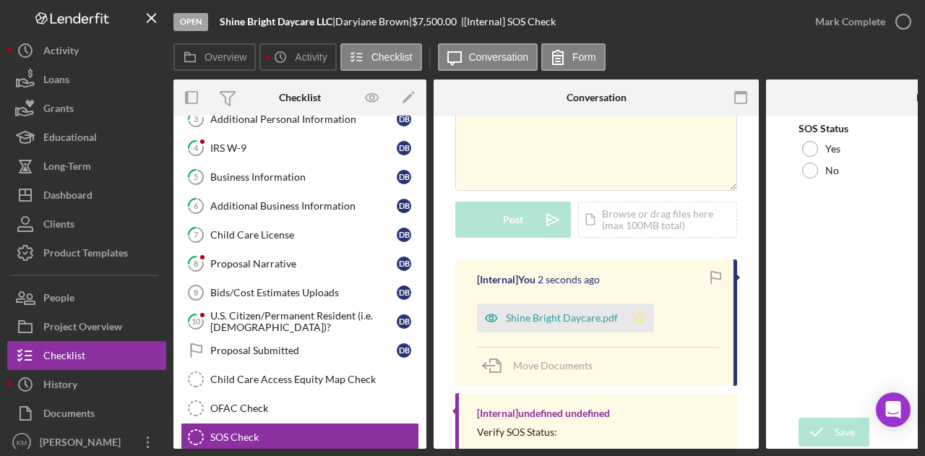
click at [641, 314] on icon "Icon/Star" at bounding box center [639, 318] width 29 height 29
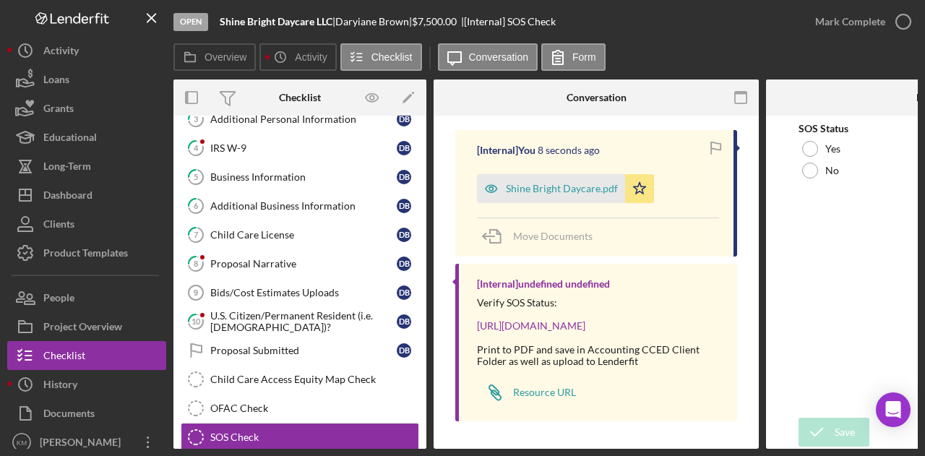
scroll to position [244, 0]
click at [804, 150] on div at bounding box center [810, 149] width 16 height 16
click at [817, 435] on icon "submit" at bounding box center [817, 432] width 36 height 36
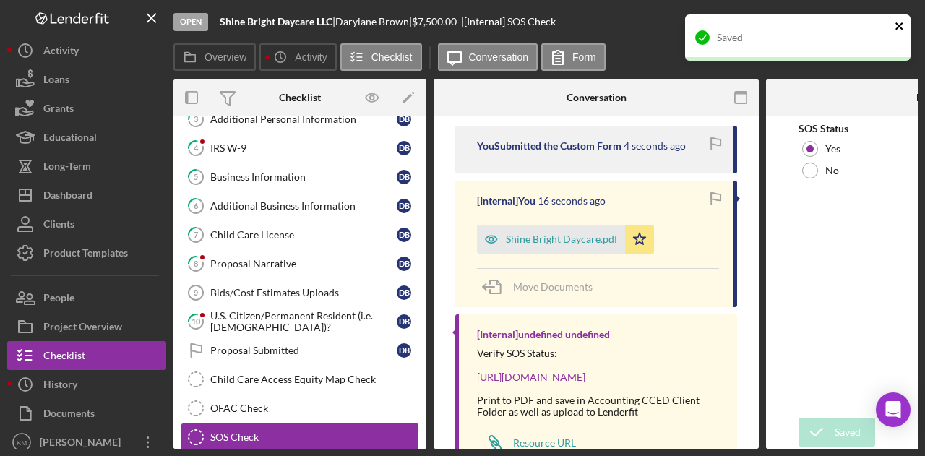
click at [896, 30] on icon "close" at bounding box center [900, 26] width 10 height 12
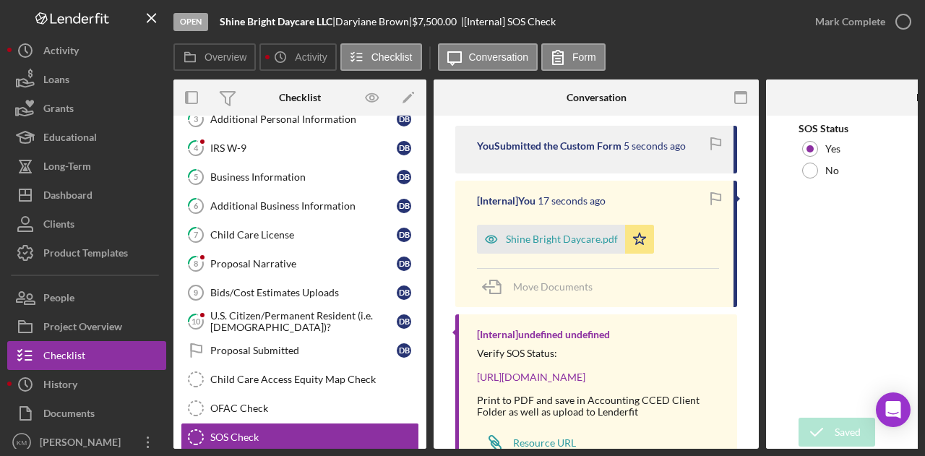
click at [0, 0] on icon "button" at bounding box center [0, 0] width 0 height 0
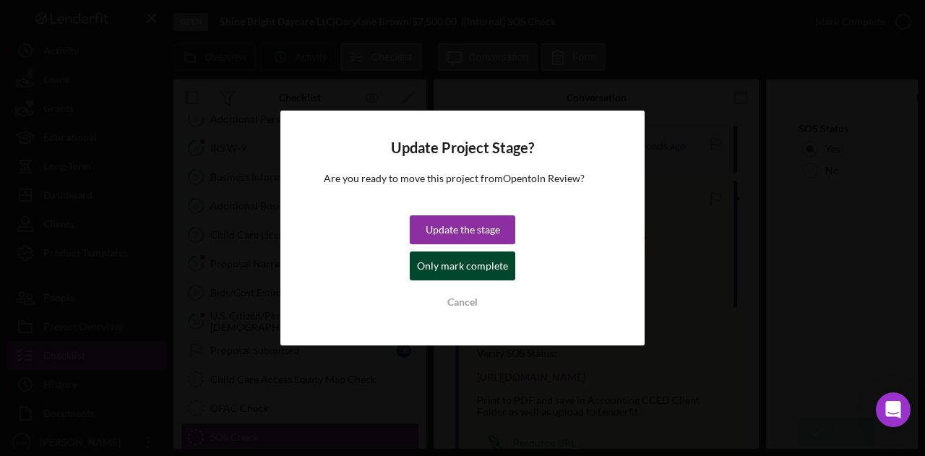
click at [457, 270] on div "Only mark complete" at bounding box center [462, 266] width 91 height 29
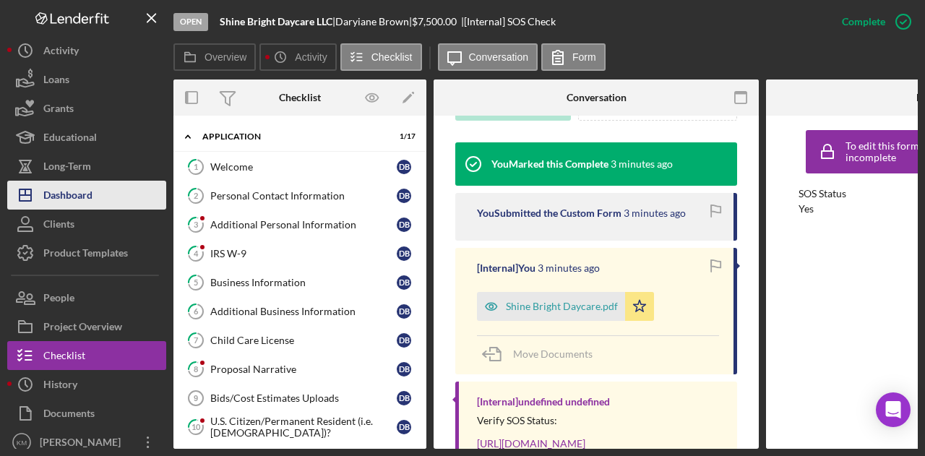
click at [71, 196] on div "Dashboard" at bounding box center [67, 197] width 49 height 33
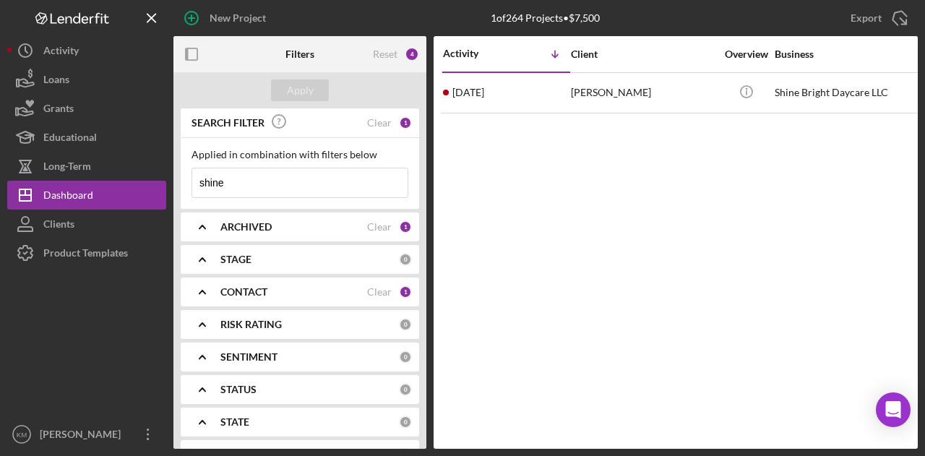
click at [194, 187] on input "shine" at bounding box center [299, 182] width 215 height 29
click at [287, 90] on button "Apply" at bounding box center [300, 91] width 58 height 22
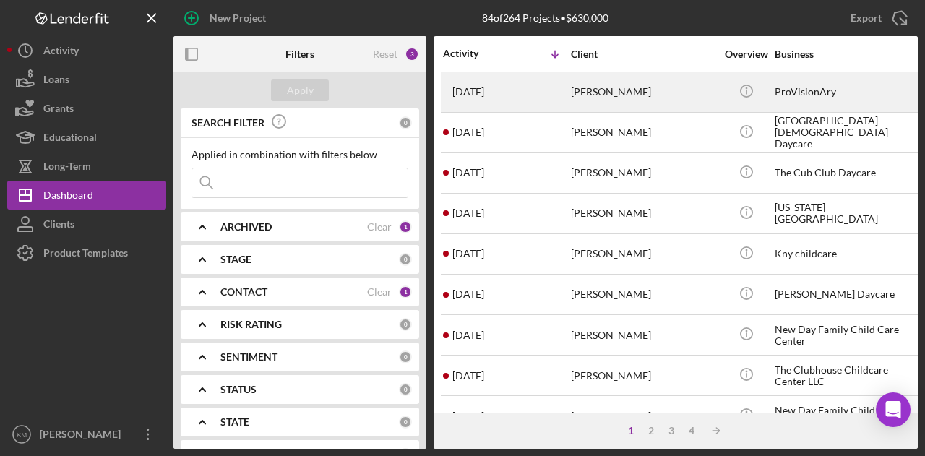
scroll to position [1, 0]
